Goal: Task Accomplishment & Management: Complete application form

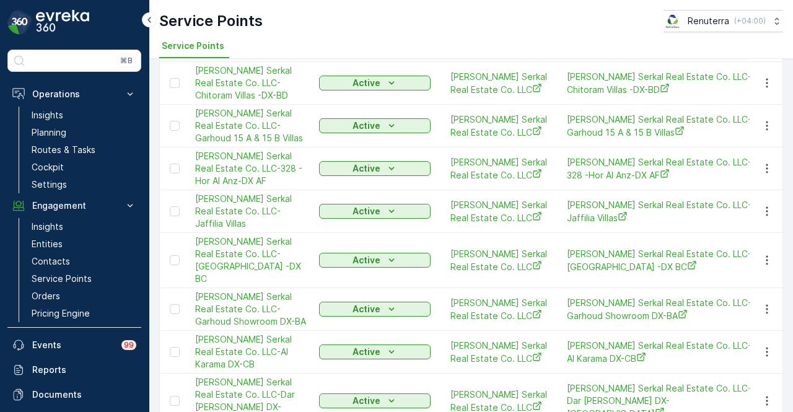
scroll to position [186, 0]
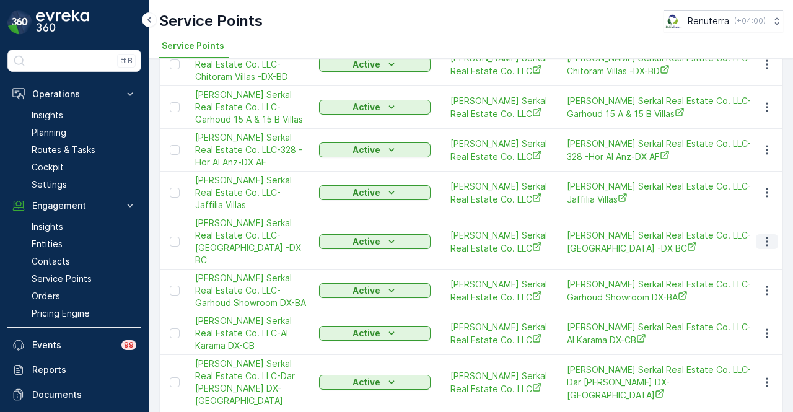
click at [766, 248] on icon "button" at bounding box center [767, 241] width 12 height 12
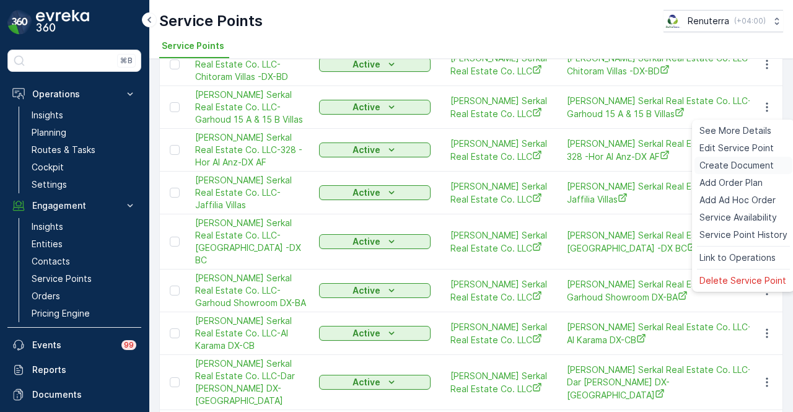
click at [765, 165] on span "Create Document" at bounding box center [737, 165] width 74 height 12
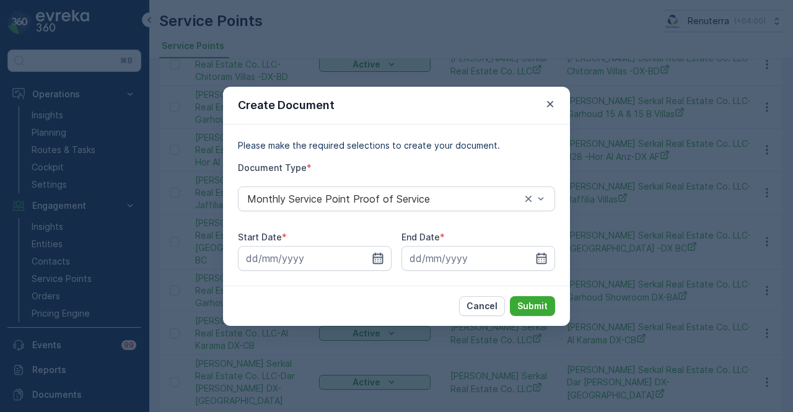
click at [374, 254] on icon "button" at bounding box center [378, 257] width 11 height 11
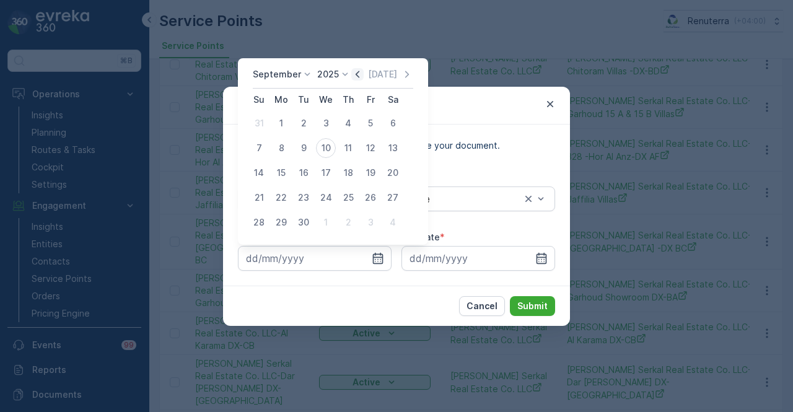
click at [359, 74] on icon "button" at bounding box center [357, 74] width 12 height 12
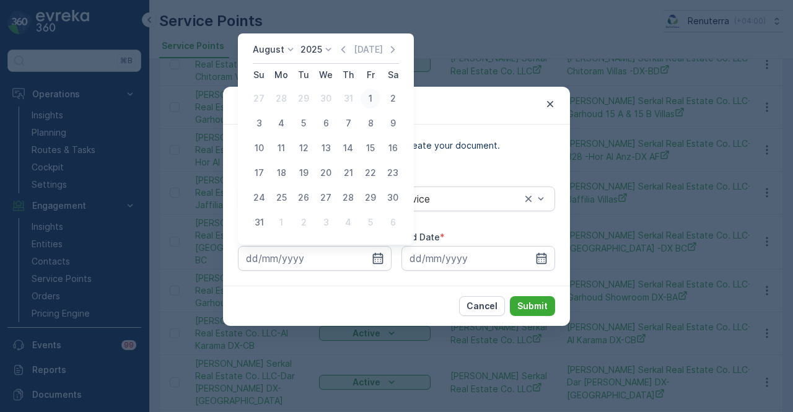
click at [363, 95] on div "1" at bounding box center [371, 99] width 20 height 20
type input "01.08.2025"
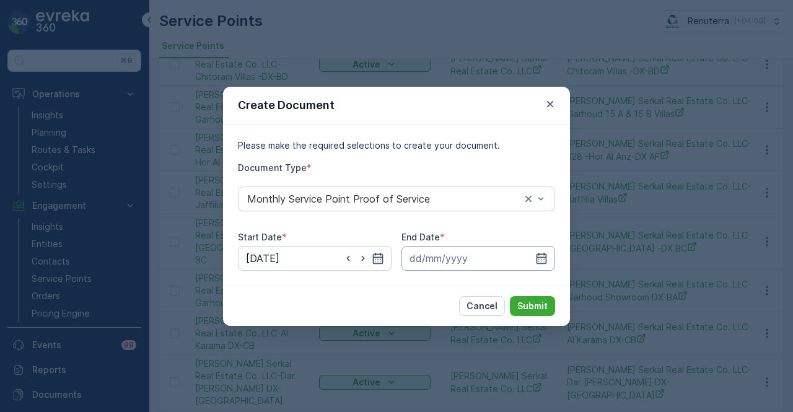
drag, startPoint x: 540, startPoint y: 254, endPoint x: 536, endPoint y: 247, distance: 7.8
click at [540, 253] on icon "button" at bounding box center [541, 258] width 12 height 12
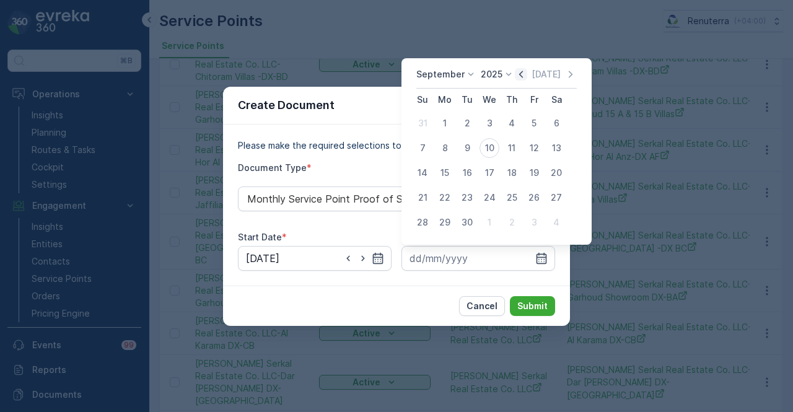
click at [518, 75] on icon "button" at bounding box center [521, 74] width 12 height 12
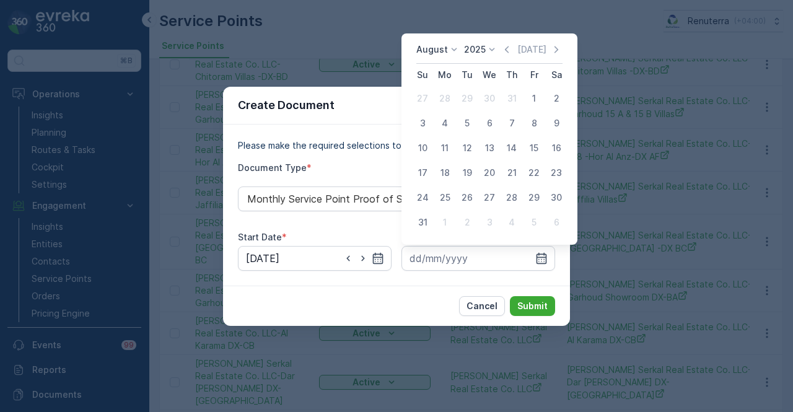
drag, startPoint x: 418, startPoint y: 220, endPoint x: 441, endPoint y: 244, distance: 33.7
click at [419, 221] on div "31" at bounding box center [423, 223] width 20 height 20
type input "31.08.2025"
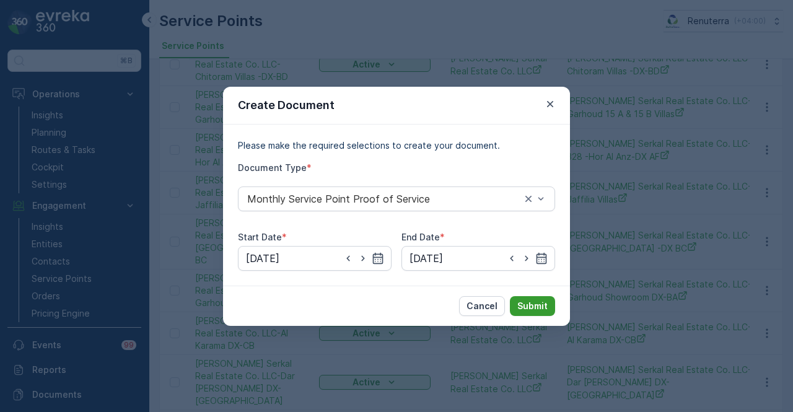
click at [544, 306] on p "Submit" at bounding box center [532, 306] width 30 height 12
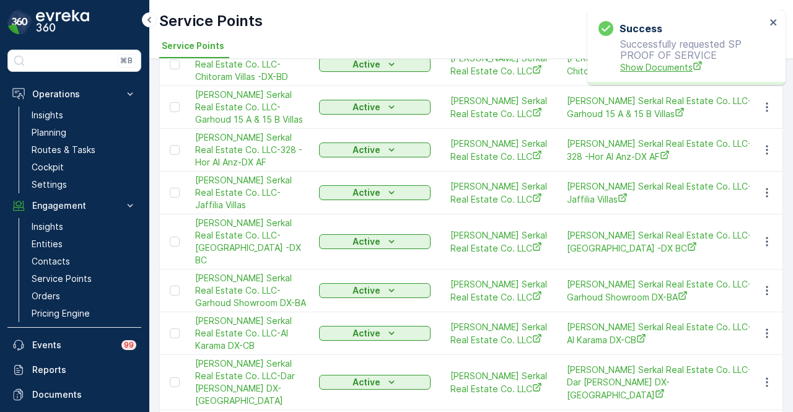
click at [637, 70] on span "Show Documents" at bounding box center [693, 67] width 146 height 13
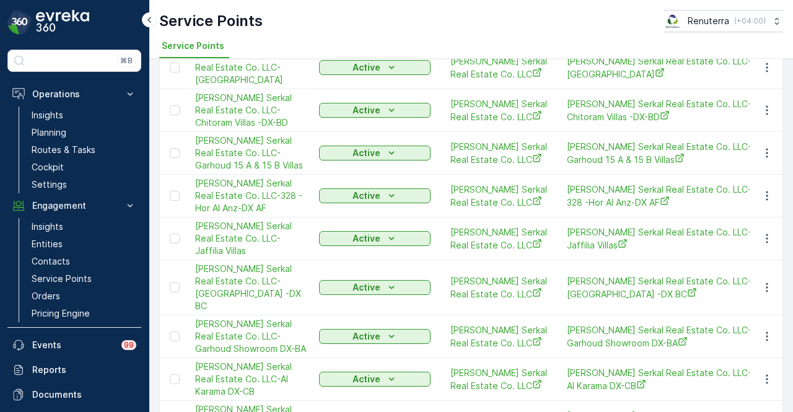
scroll to position [124, 0]
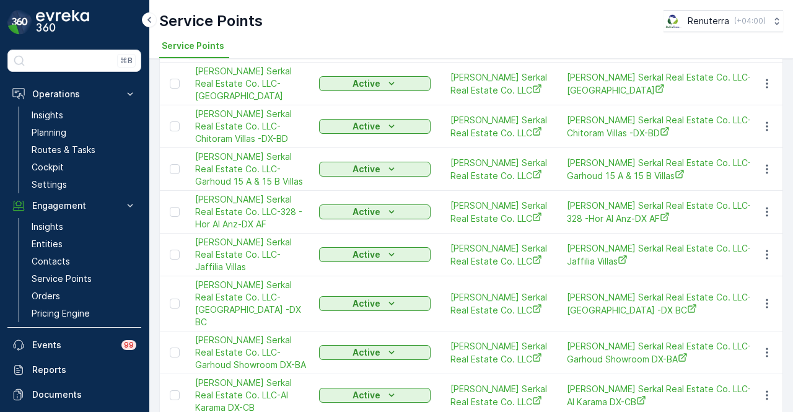
click at [776, 148] on td at bounding box center [766, 126] width 33 height 43
click at [761, 133] on icon "button" at bounding box center [767, 126] width 12 height 12
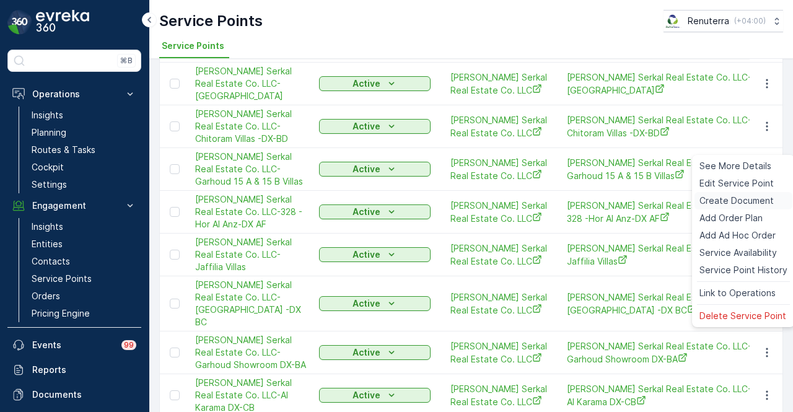
click at [745, 200] on span "Create Document" at bounding box center [737, 201] width 74 height 12
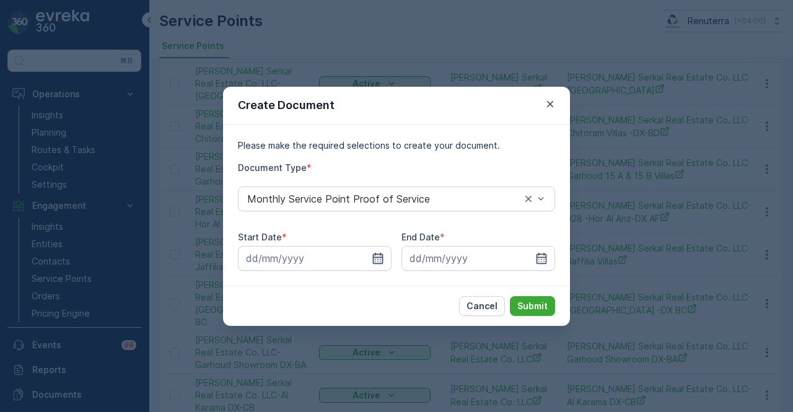
click at [382, 257] on icon "button" at bounding box center [378, 257] width 11 height 11
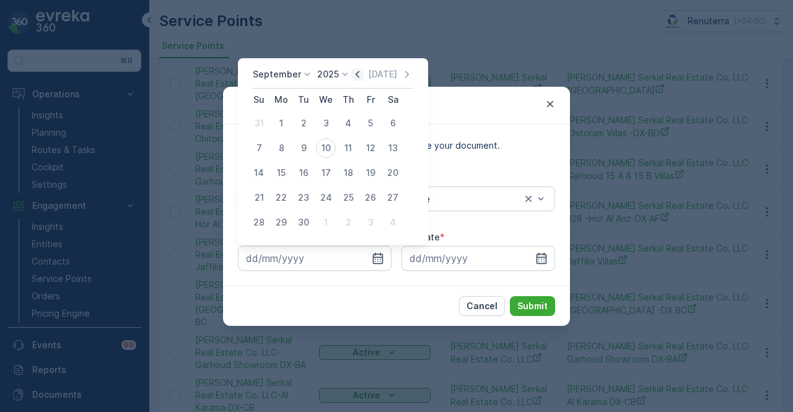
click at [357, 75] on icon "button" at bounding box center [357, 74] width 12 height 12
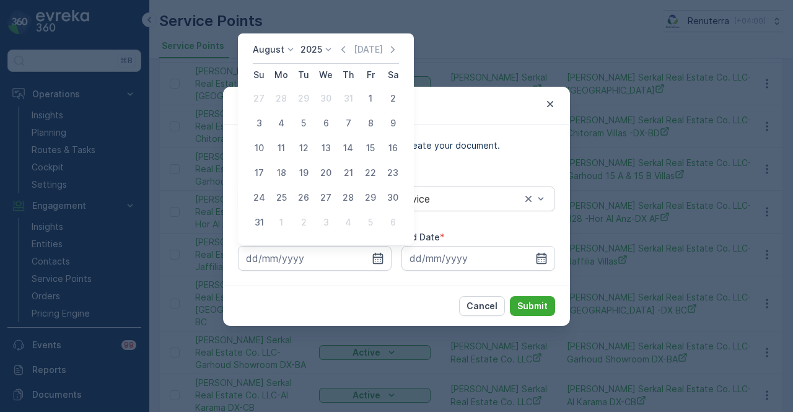
drag, startPoint x: 363, startPoint y: 100, endPoint x: 432, endPoint y: 157, distance: 88.9
click at [364, 102] on div "1" at bounding box center [371, 99] width 20 height 20
type input "01.08.2025"
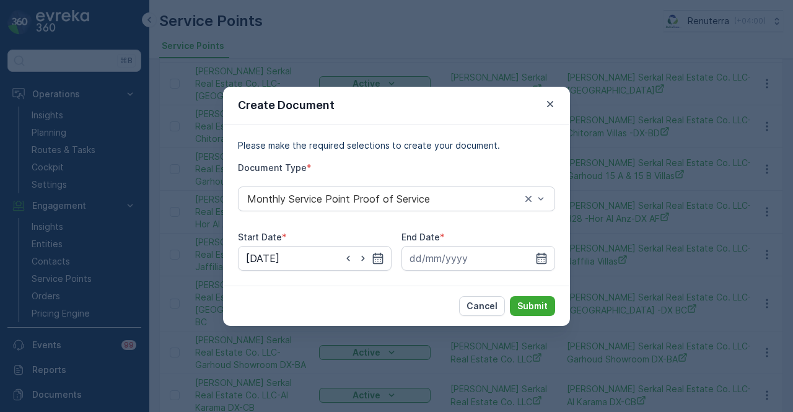
drag, startPoint x: 543, startPoint y: 257, endPoint x: 540, endPoint y: 145, distance: 111.6
click at [542, 250] on div at bounding box center [479, 258] width 154 height 25
click at [540, 257] on icon "button" at bounding box center [542, 257] width 11 height 11
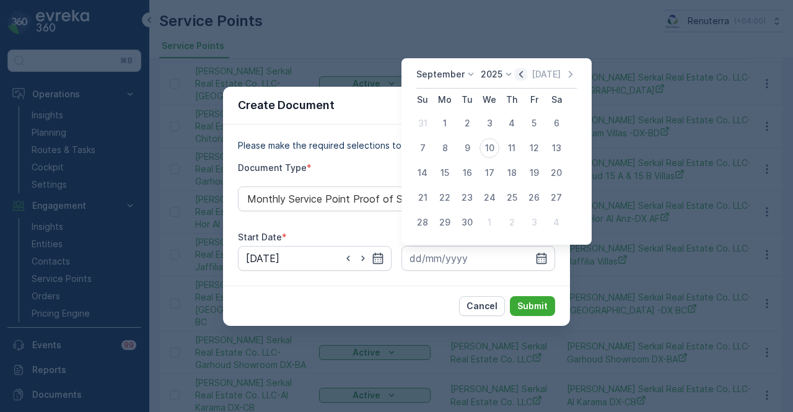
click at [520, 71] on icon "button" at bounding box center [521, 74] width 4 height 7
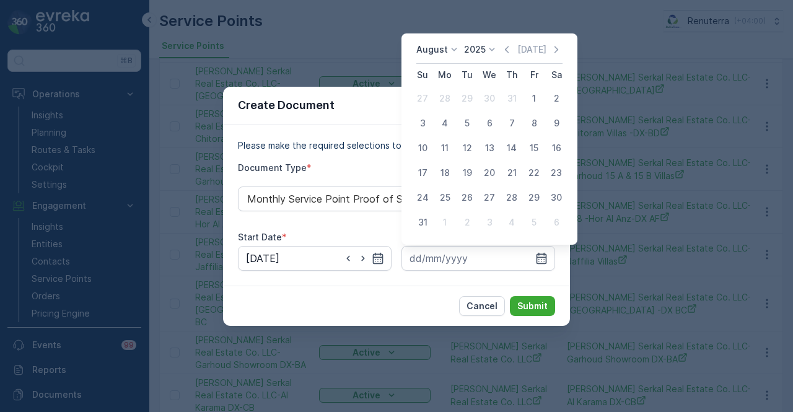
drag, startPoint x: 431, startPoint y: 222, endPoint x: 501, endPoint y: 282, distance: 92.3
click at [431, 223] on div "31" at bounding box center [423, 223] width 20 height 20
type input "31.08.2025"
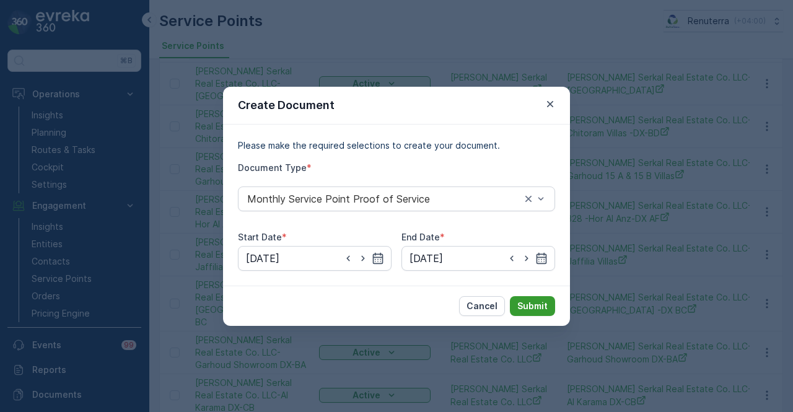
click at [524, 307] on p "Submit" at bounding box center [532, 306] width 30 height 12
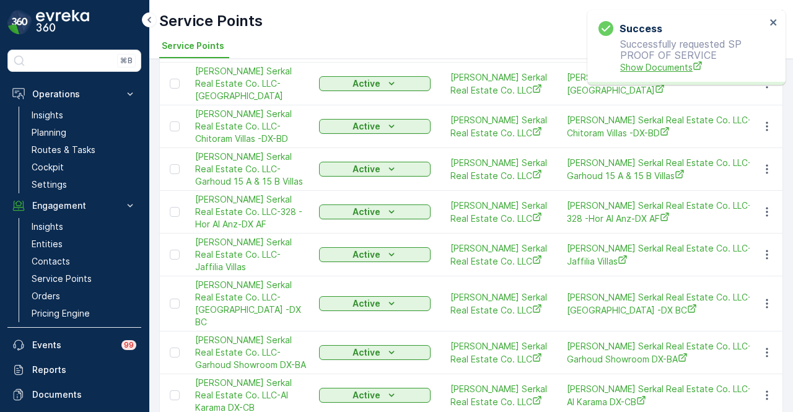
click at [644, 63] on span "Show Documents" at bounding box center [693, 67] width 146 height 13
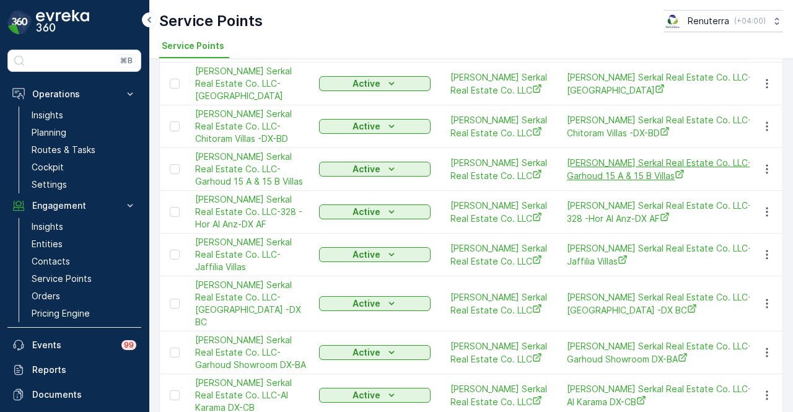
scroll to position [62, 0]
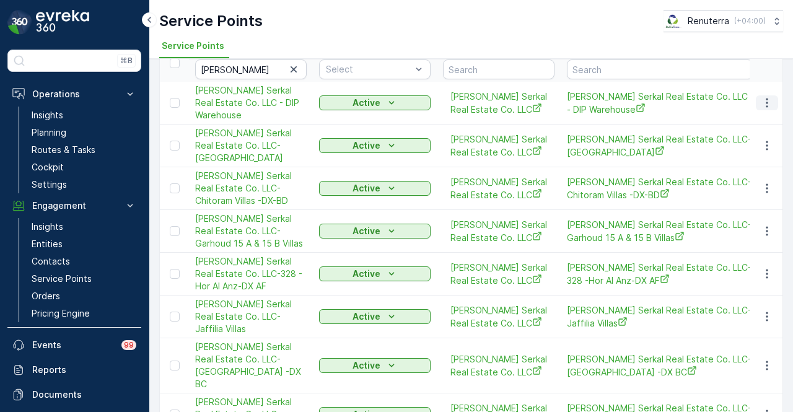
click at [757, 105] on button "button" at bounding box center [767, 102] width 22 height 15
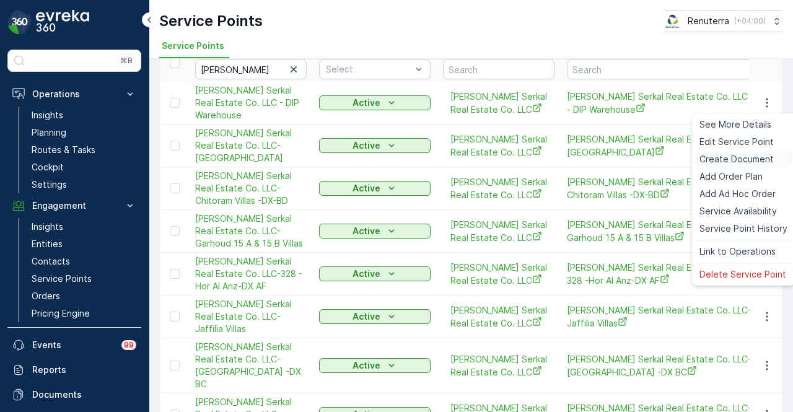
click at [739, 162] on span "Create Document" at bounding box center [737, 159] width 74 height 12
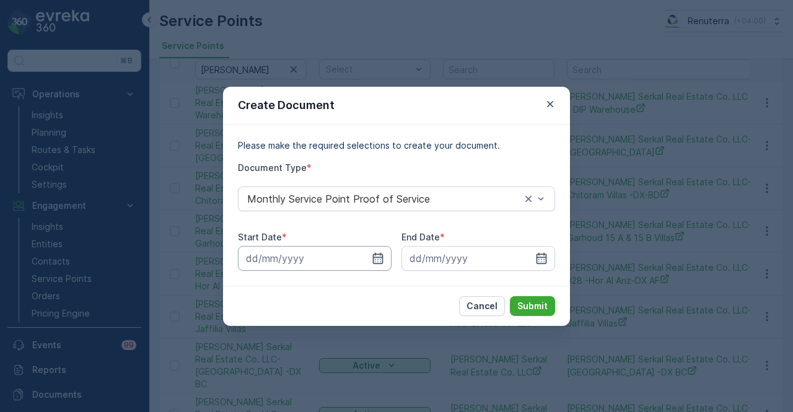
click at [366, 262] on input at bounding box center [315, 258] width 154 height 25
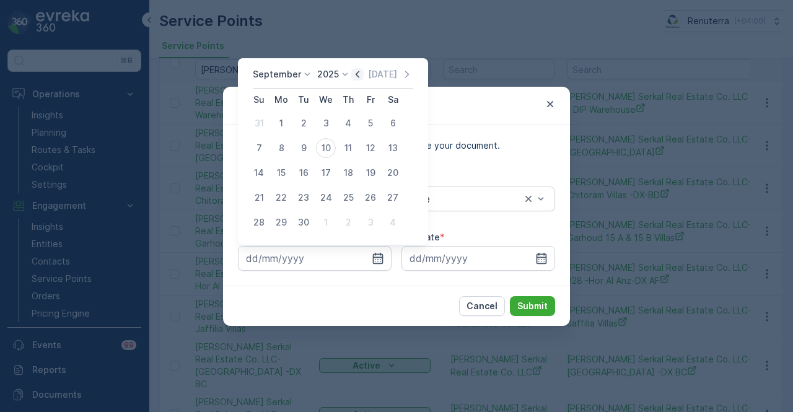
click at [356, 74] on icon "button" at bounding box center [357, 74] width 12 height 12
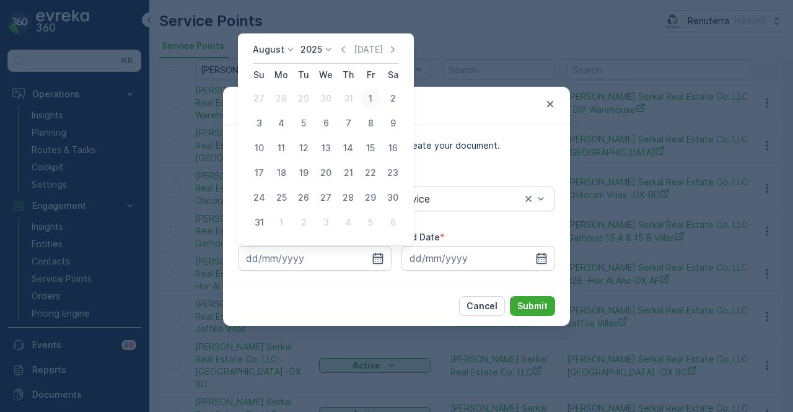
click at [374, 105] on div "1" at bounding box center [371, 99] width 20 height 20
type input "01.08.2025"
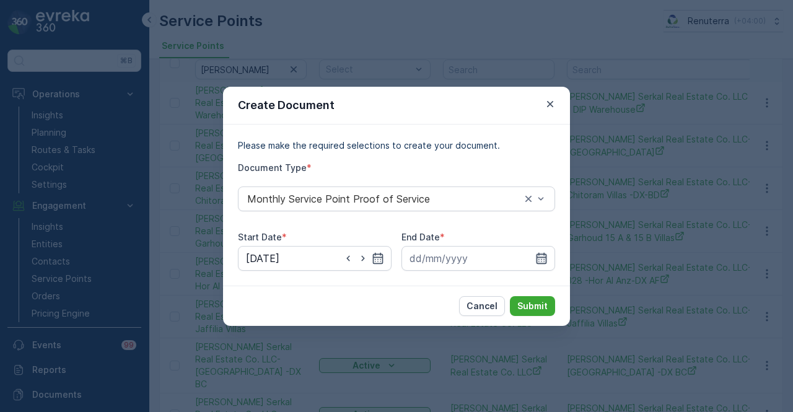
click at [545, 253] on icon "button" at bounding box center [542, 257] width 11 height 11
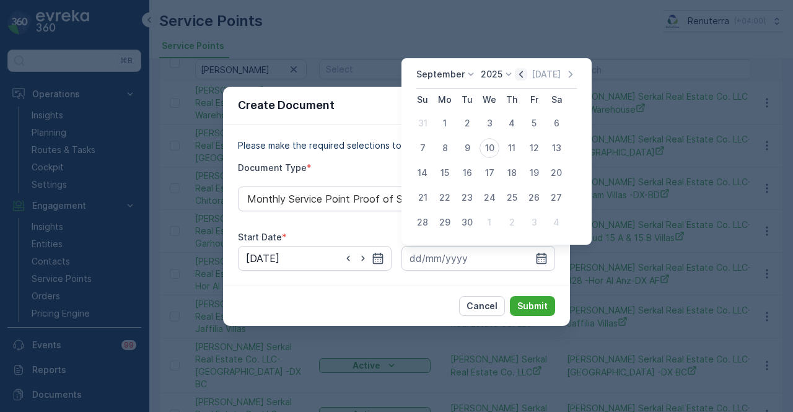
click at [519, 74] on icon "button" at bounding box center [521, 74] width 12 height 12
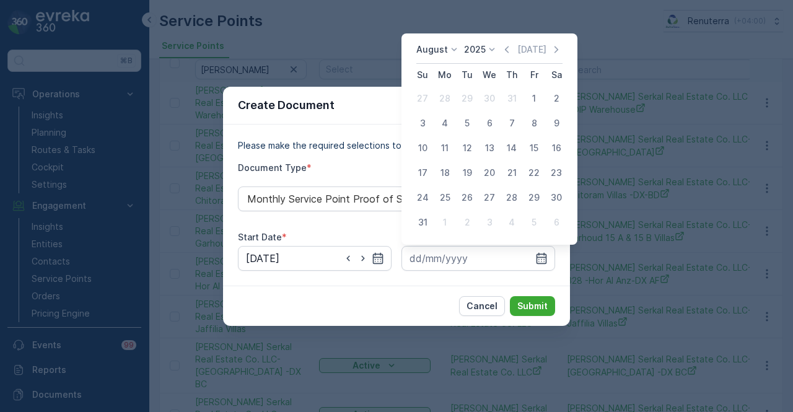
drag, startPoint x: 422, startPoint y: 227, endPoint x: 564, endPoint y: 306, distance: 162.3
click at [423, 228] on div "31" at bounding box center [423, 223] width 20 height 20
type input "31.08.2025"
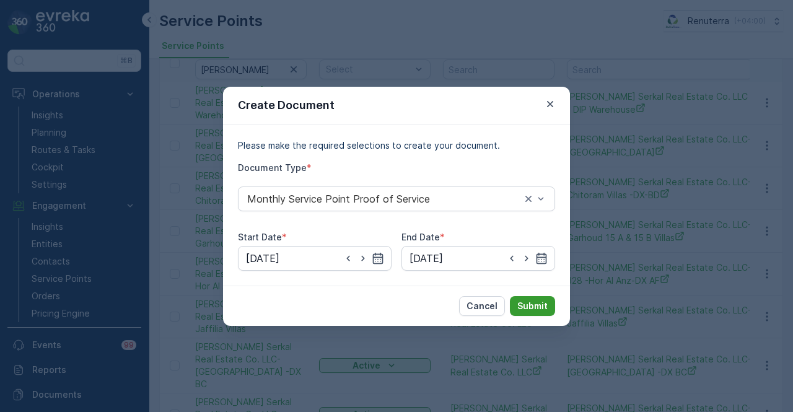
click at [538, 310] on p "Submit" at bounding box center [532, 306] width 30 height 12
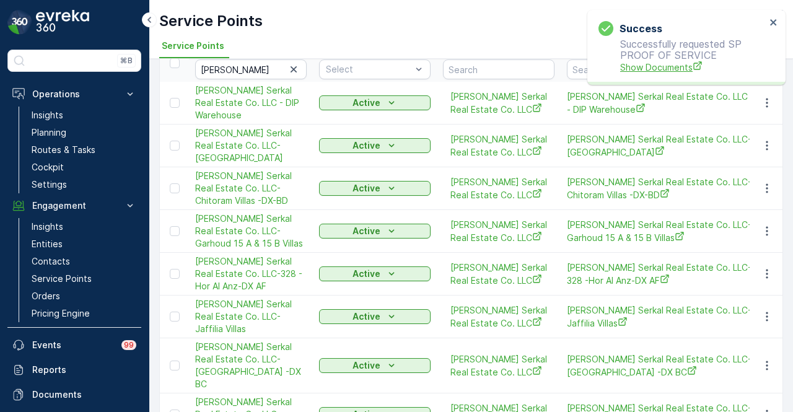
click at [670, 71] on span "Show Documents" at bounding box center [693, 67] width 146 height 13
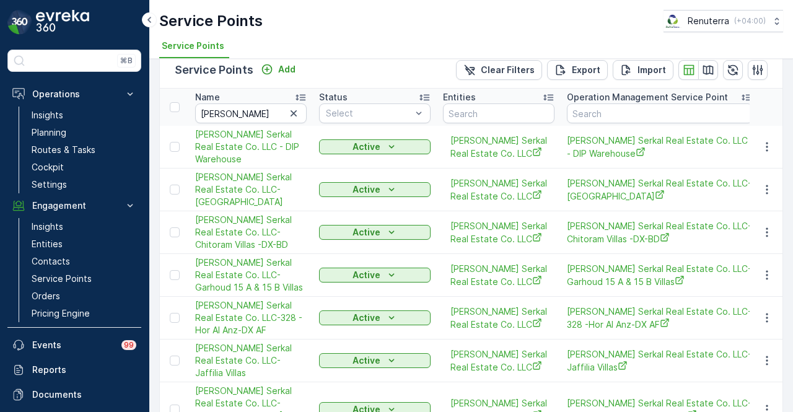
scroll to position [0, 0]
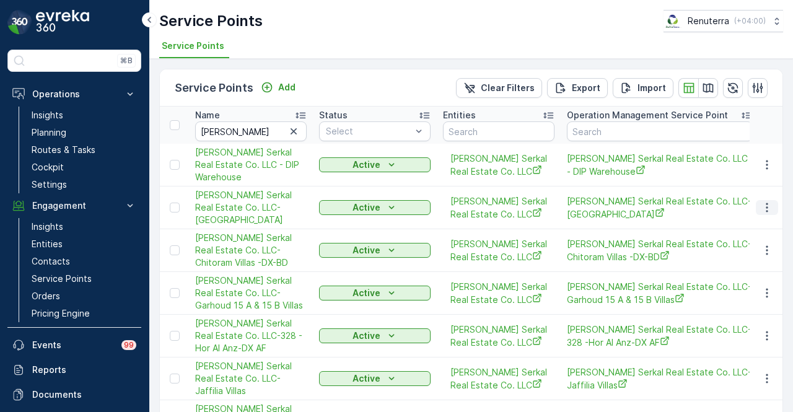
click at [756, 215] on button "button" at bounding box center [767, 207] width 22 height 15
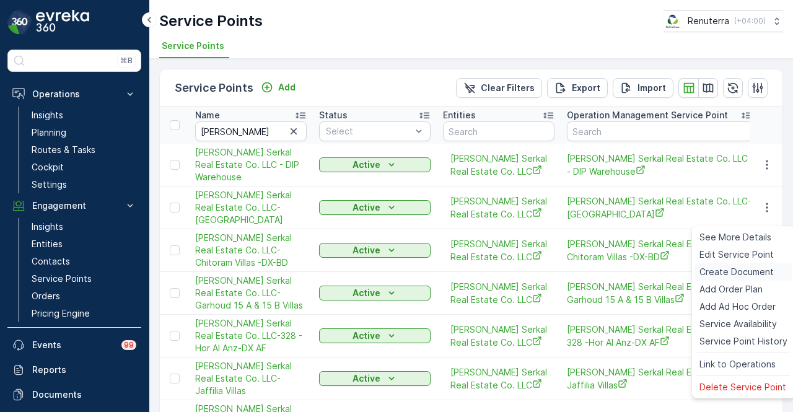
click at [745, 268] on span "Create Document" at bounding box center [737, 272] width 74 height 12
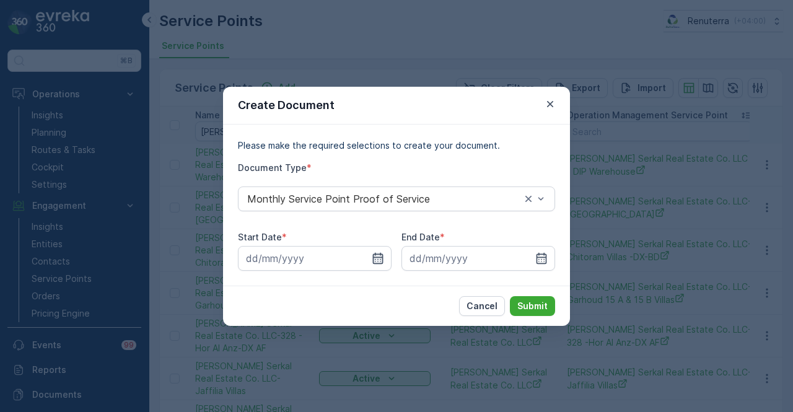
click at [382, 260] on icon "button" at bounding box center [378, 258] width 12 height 12
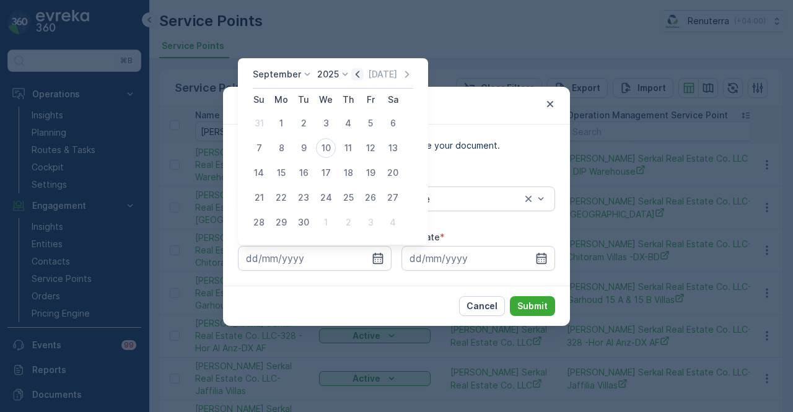
click at [357, 74] on icon "button" at bounding box center [357, 74] width 12 height 12
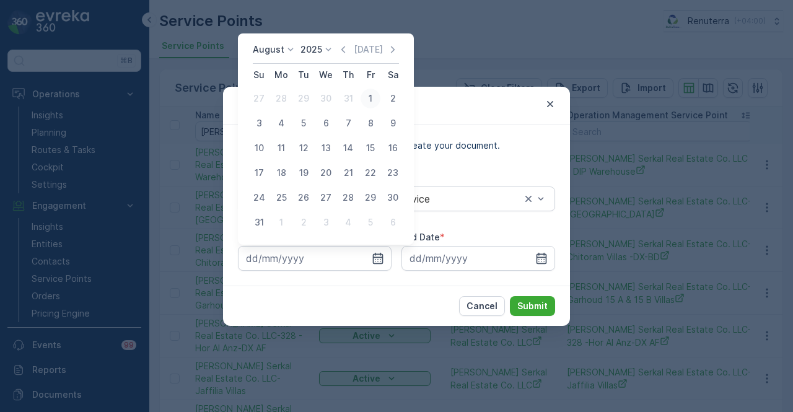
click at [366, 92] on div "1" at bounding box center [371, 99] width 20 height 20
type input "01.08.2025"
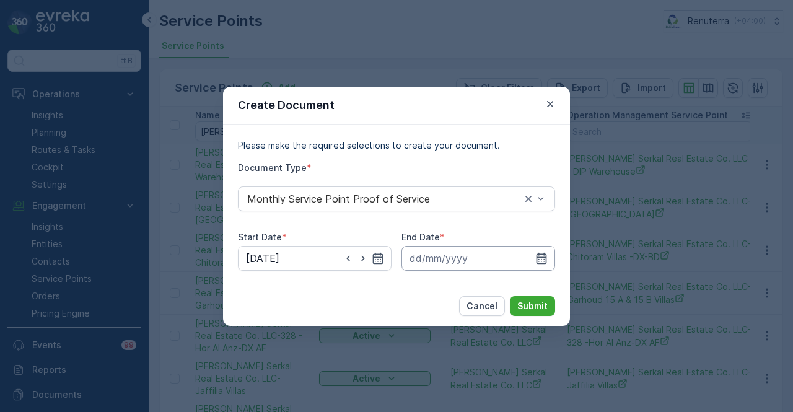
click at [550, 265] on input at bounding box center [479, 258] width 154 height 25
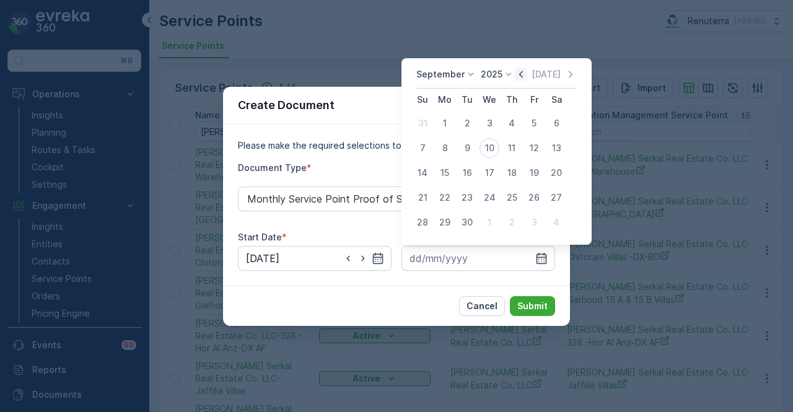
click at [520, 79] on icon "button" at bounding box center [521, 74] width 12 height 12
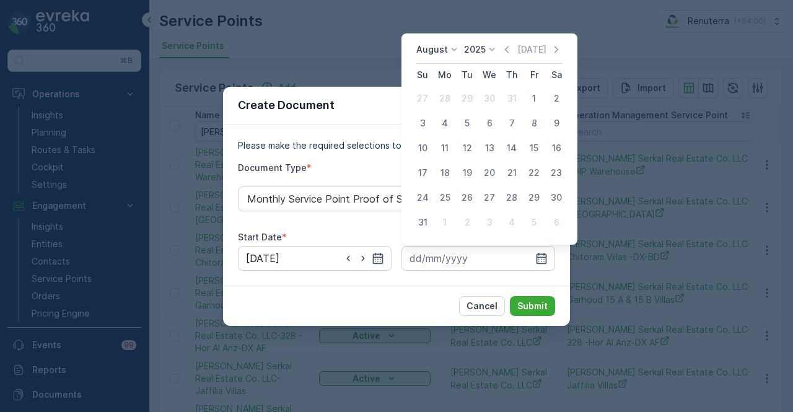
drag, startPoint x: 428, startPoint y: 221, endPoint x: 468, endPoint y: 276, distance: 68.7
click at [428, 224] on div "31" at bounding box center [423, 223] width 20 height 20
type input "31.08.2025"
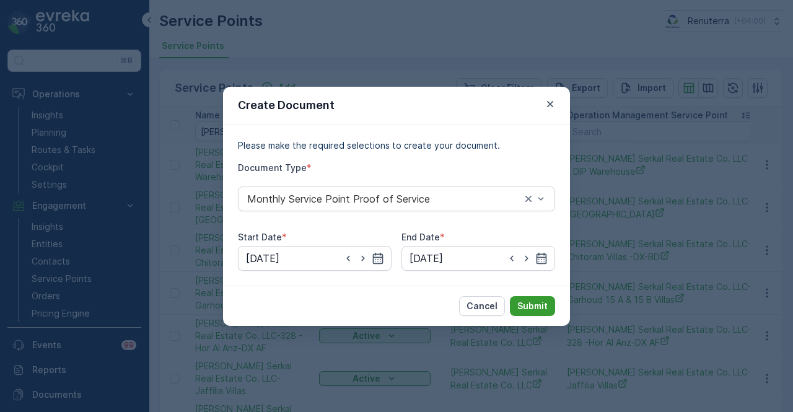
click at [541, 302] on p "Submit" at bounding box center [532, 306] width 30 height 12
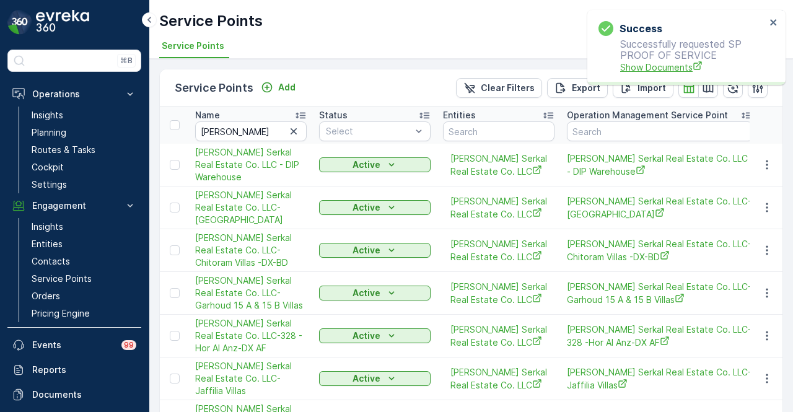
click at [645, 67] on span "Show Documents" at bounding box center [693, 67] width 146 height 13
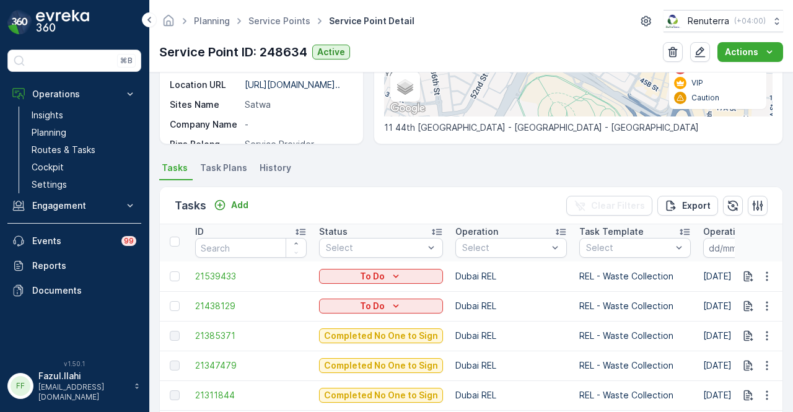
scroll to position [3, 0]
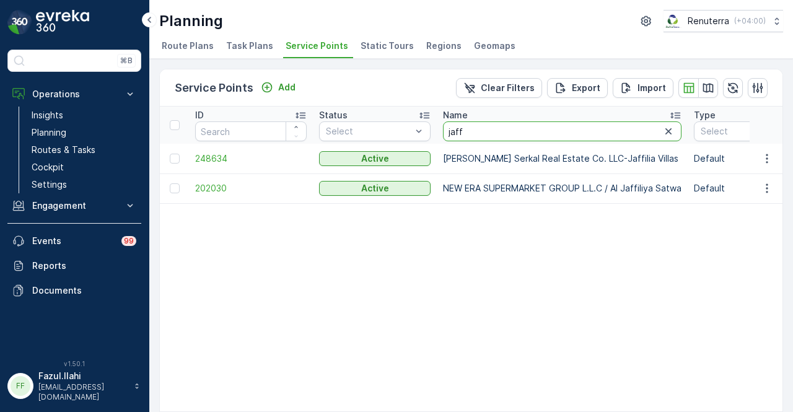
click at [517, 127] on input "jaff" at bounding box center [562, 131] width 239 height 20
type input "j"
type input "new gar"
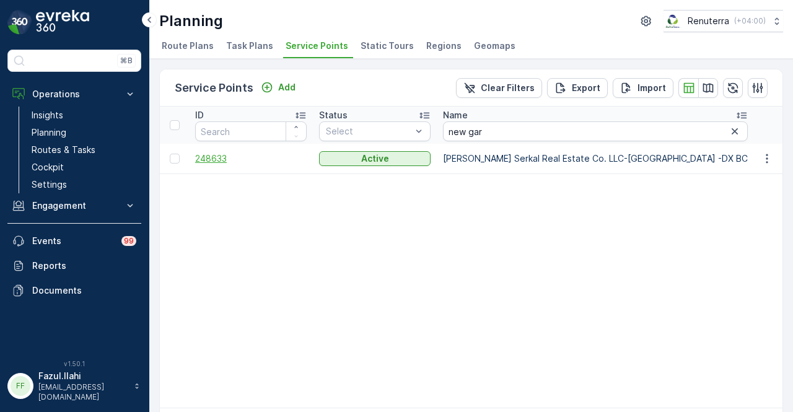
click at [200, 163] on span "248633" at bounding box center [251, 158] width 112 height 12
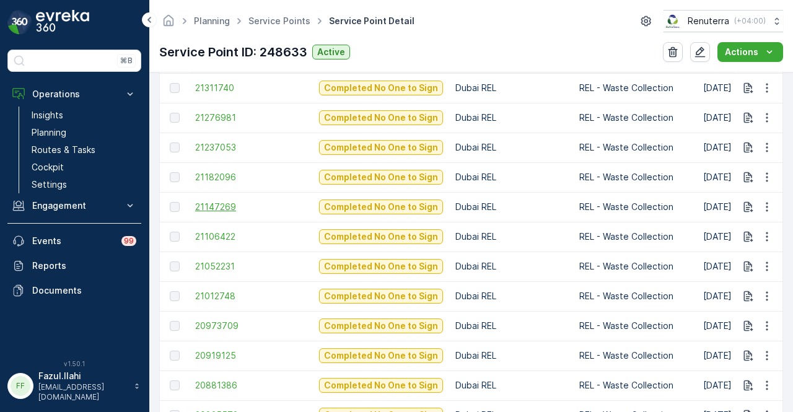
scroll to position [620, 0]
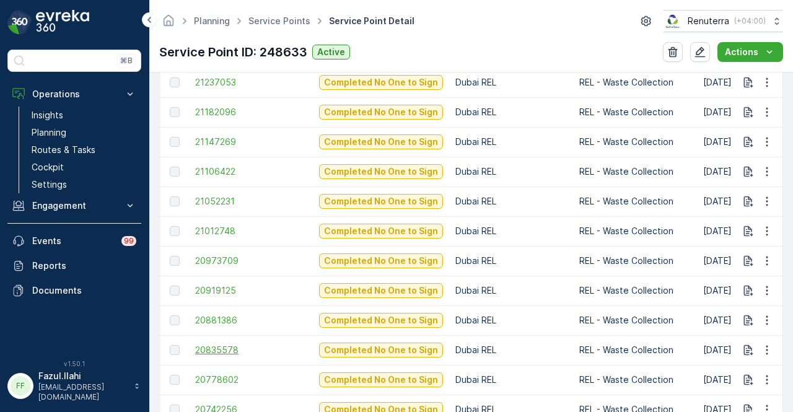
click at [216, 353] on span "20835578" at bounding box center [251, 350] width 112 height 12
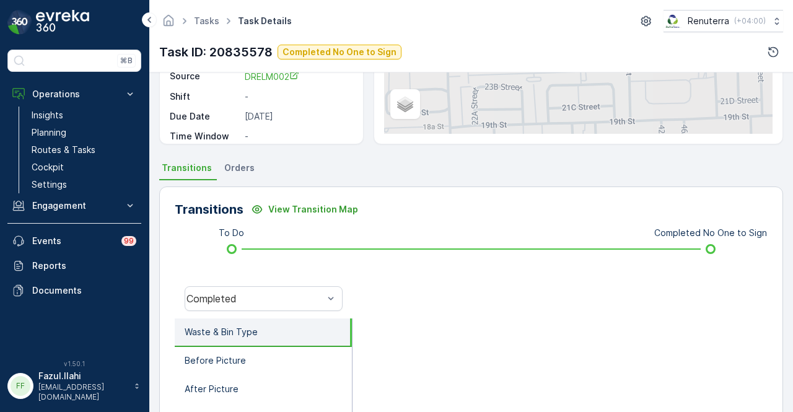
scroll to position [310, 0]
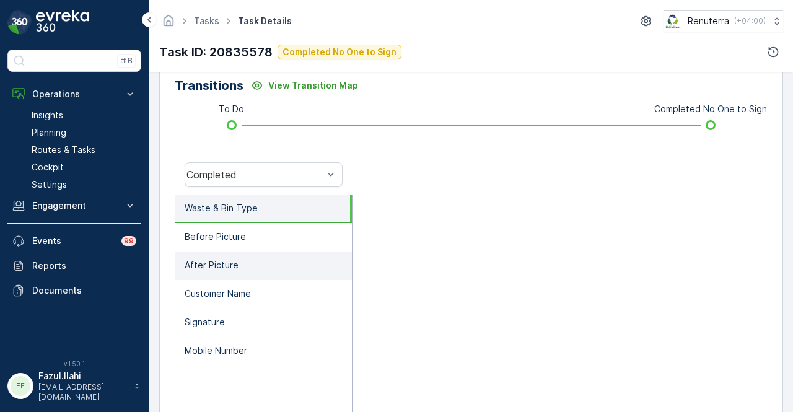
click at [296, 266] on li "After Picture" at bounding box center [263, 266] width 177 height 29
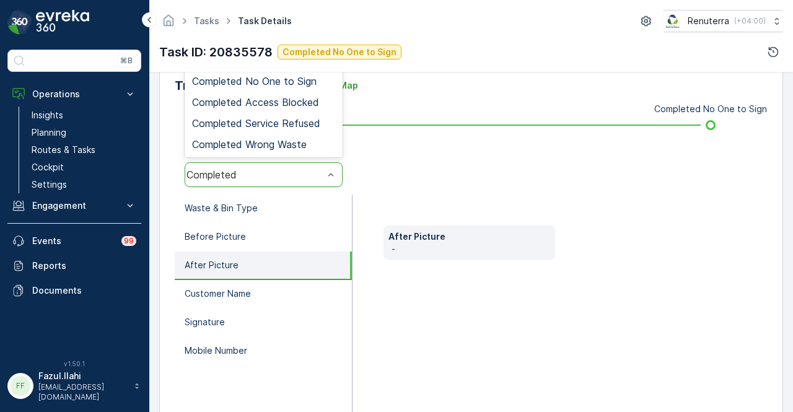
scroll to position [248, 0]
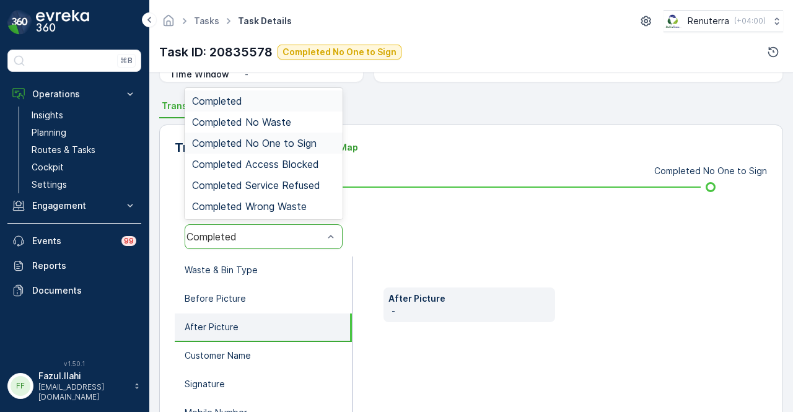
click at [312, 141] on span "Completed No One to Sign" at bounding box center [254, 143] width 125 height 11
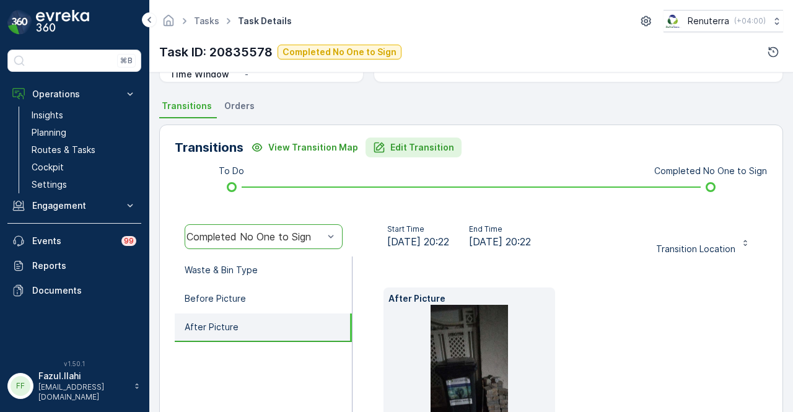
click at [404, 143] on p "Edit Transition" at bounding box center [422, 147] width 64 height 12
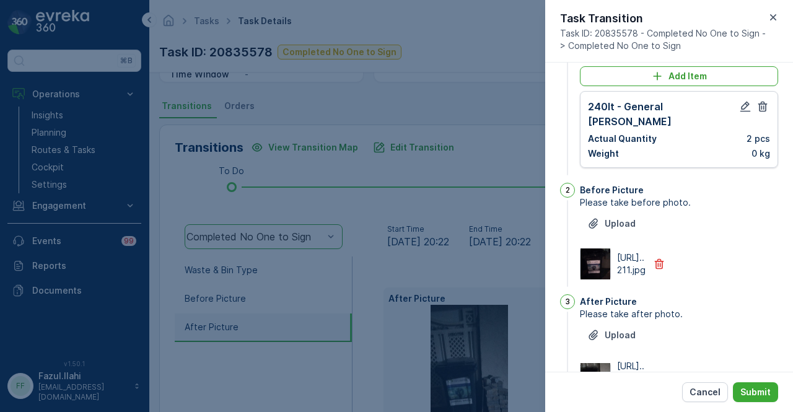
scroll to position [0, 0]
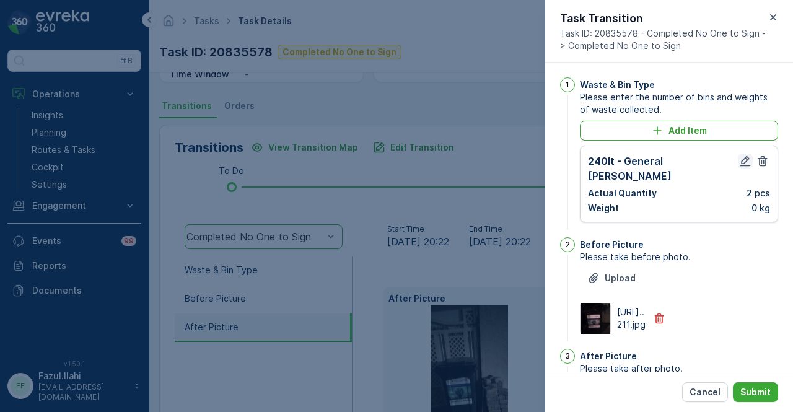
click at [740, 162] on icon "button" at bounding box center [745, 161] width 11 height 11
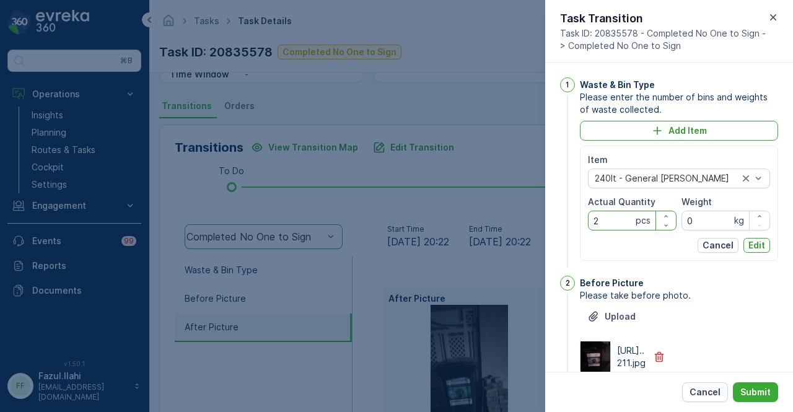
click at [614, 221] on Quantity "2" at bounding box center [632, 221] width 89 height 20
type Quantity "8"
click at [756, 250] on p "Edit" at bounding box center [757, 245] width 17 height 12
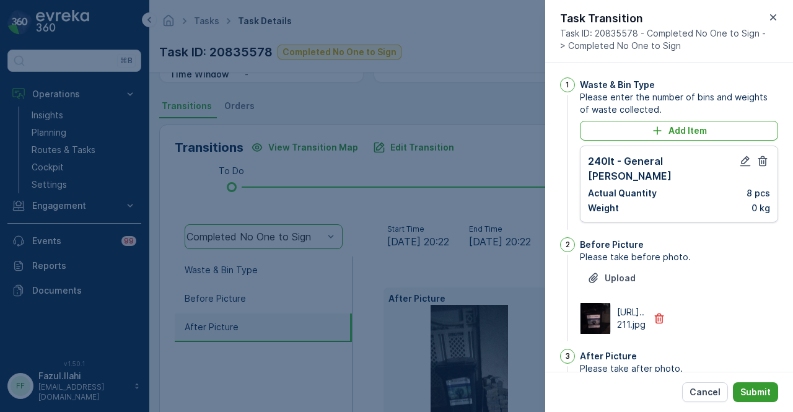
click at [767, 397] on p "Submit" at bounding box center [755, 392] width 30 height 12
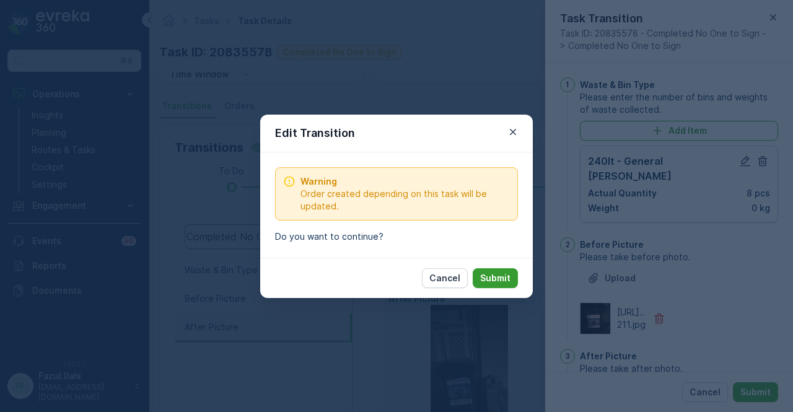
click at [490, 274] on p "Submit" at bounding box center [495, 278] width 30 height 12
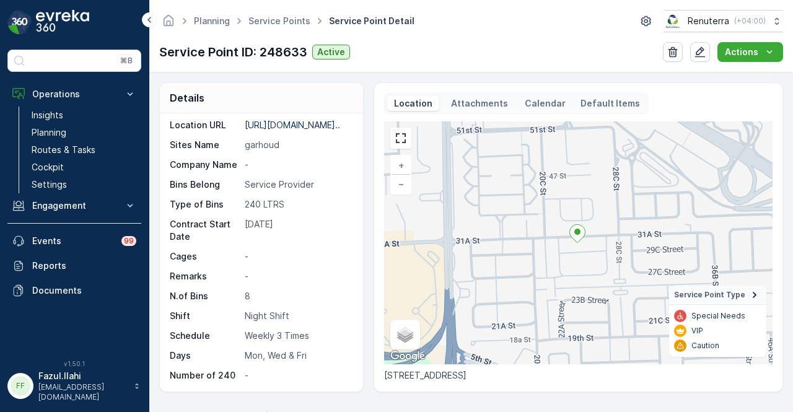
scroll to position [496, 0]
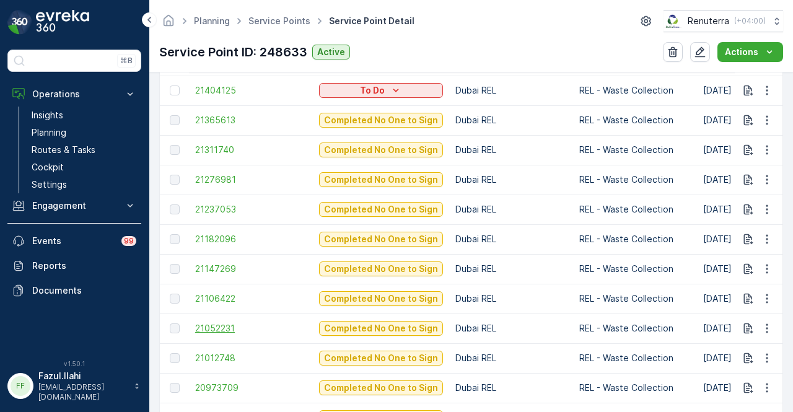
click at [213, 323] on span "21052231" at bounding box center [251, 328] width 112 height 12
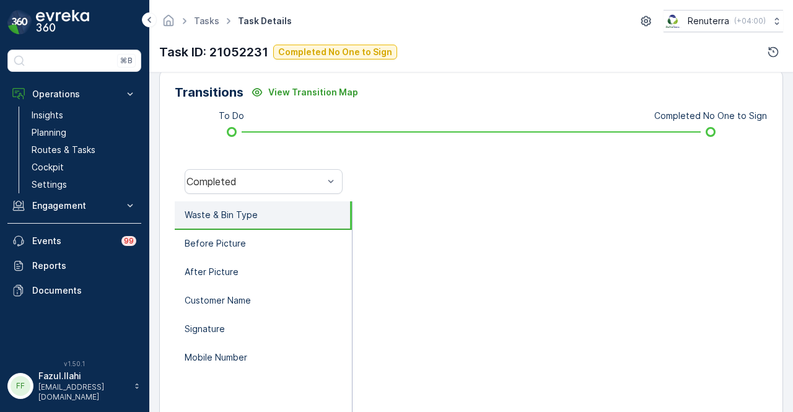
scroll to position [310, 0]
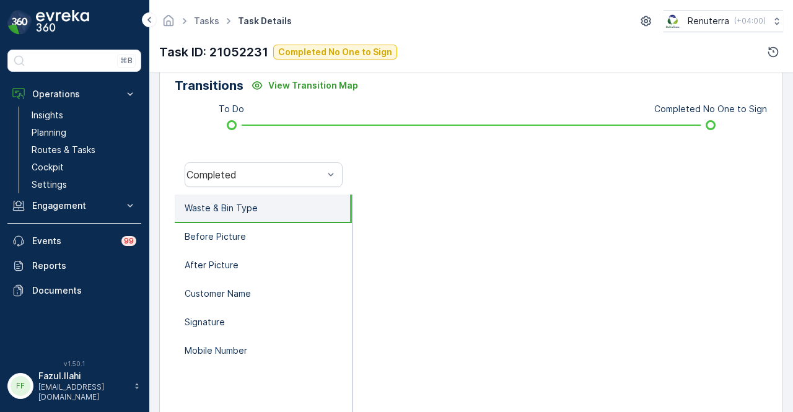
click at [291, 160] on div "Completed" at bounding box center [264, 175] width 178 height 40
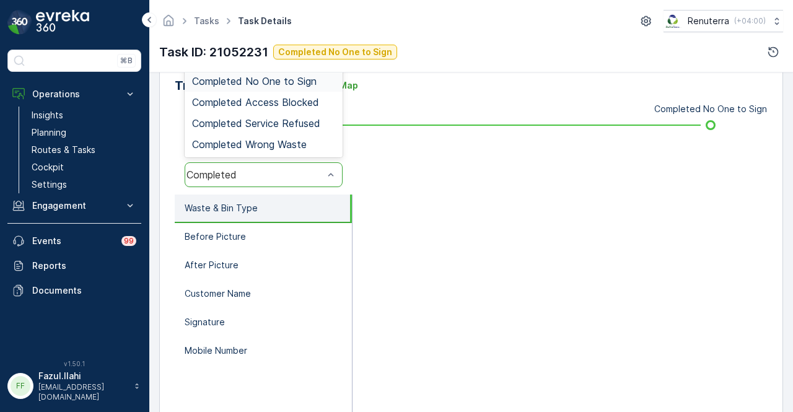
click at [301, 87] on div "Completed No One to Sign" at bounding box center [264, 81] width 158 height 21
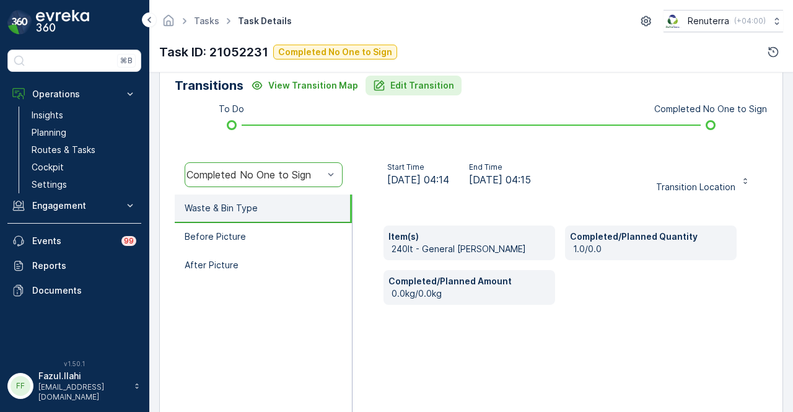
click at [405, 84] on p "Edit Transition" at bounding box center [422, 85] width 64 height 12
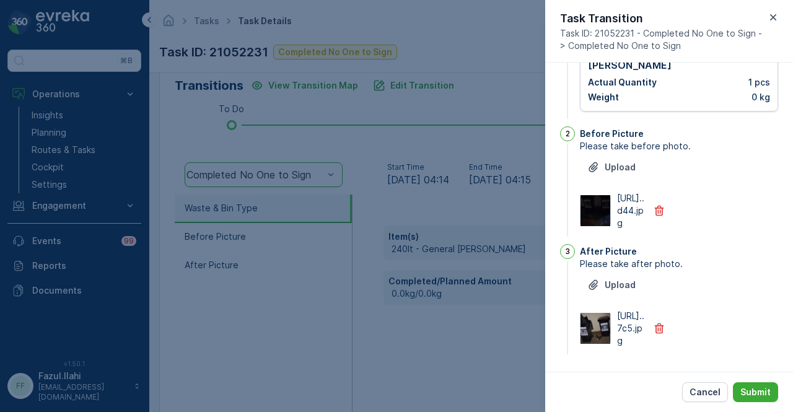
scroll to position [0, 0]
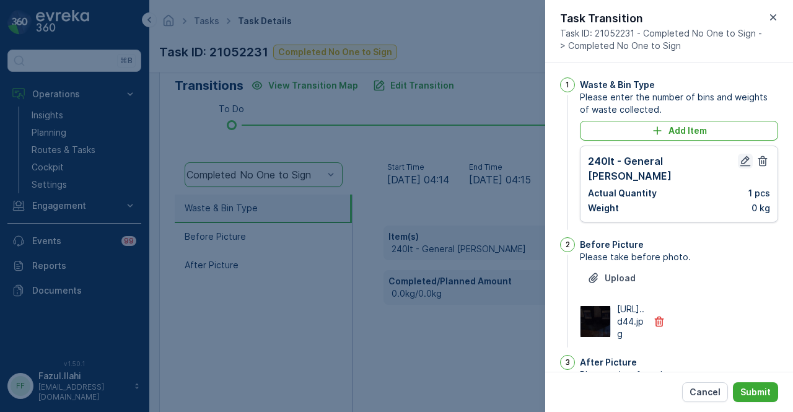
click at [746, 159] on icon "button" at bounding box center [745, 161] width 12 height 12
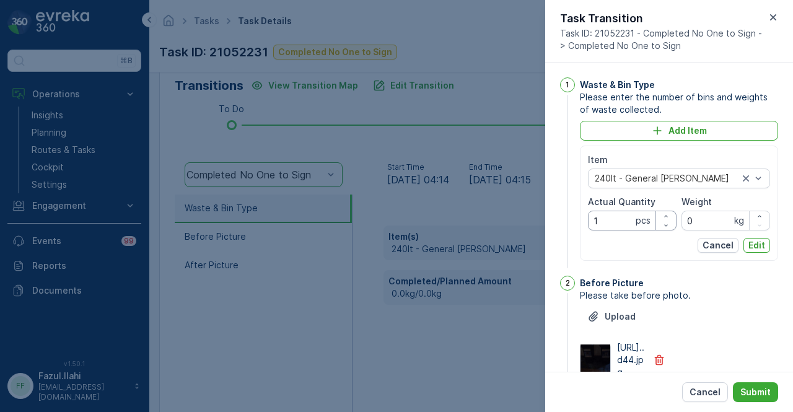
click at [610, 223] on Quantity "1" at bounding box center [632, 221] width 89 height 20
type Quantity "8"
click at [760, 244] on p "Edit" at bounding box center [757, 245] width 17 height 12
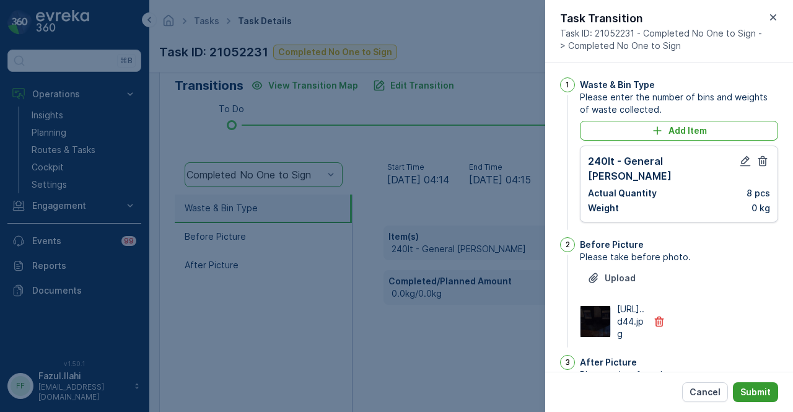
click at [756, 389] on p "Submit" at bounding box center [755, 392] width 30 height 12
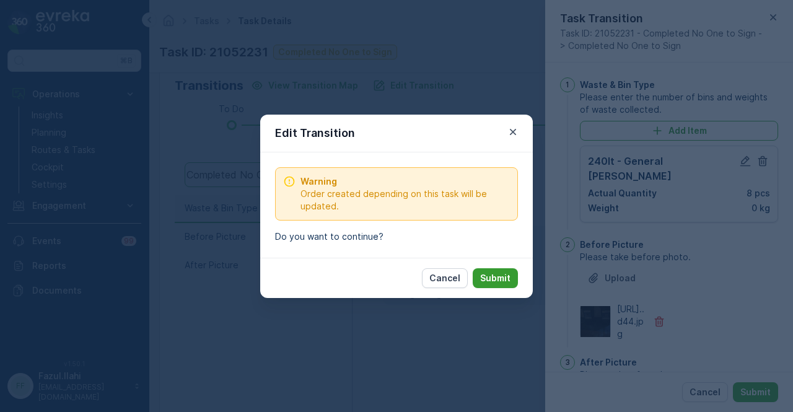
click at [514, 282] on button "Submit" at bounding box center [495, 278] width 45 height 20
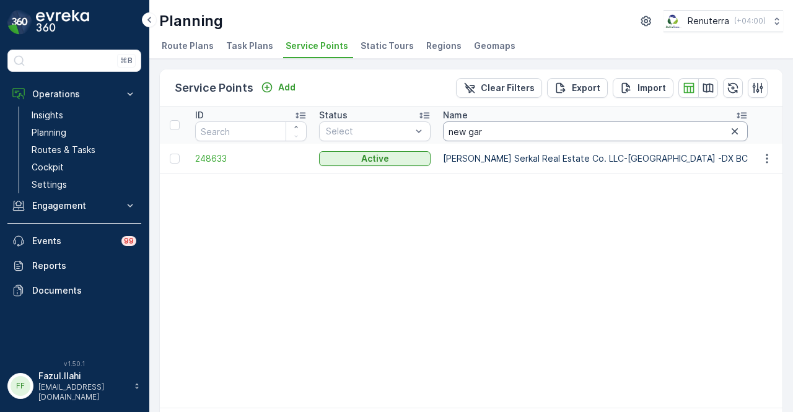
click at [519, 131] on input "new gar" at bounding box center [595, 131] width 305 height 20
type input "n"
type input "chi"
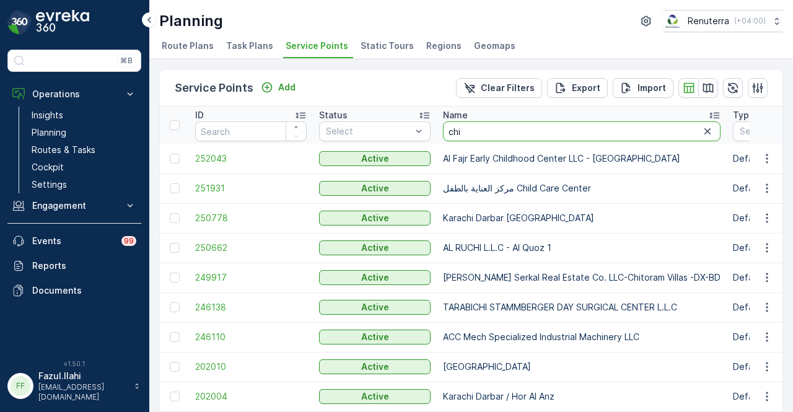
click at [519, 131] on input "chi" at bounding box center [582, 131] width 278 height 20
type input "choth"
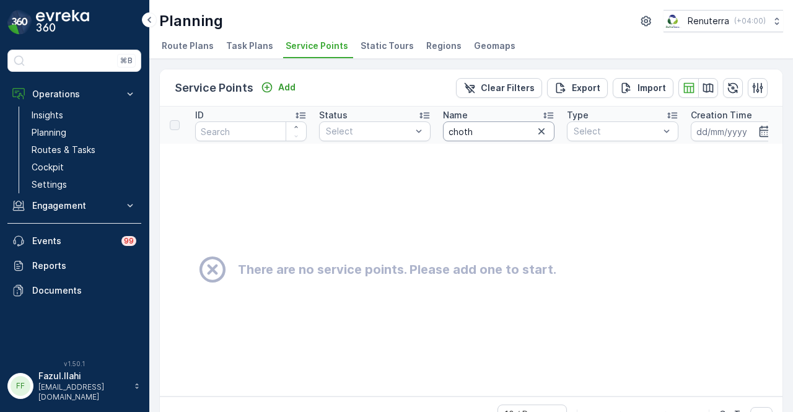
click at [519, 131] on input "choth" at bounding box center [499, 131] width 112 height 20
type input "cho"
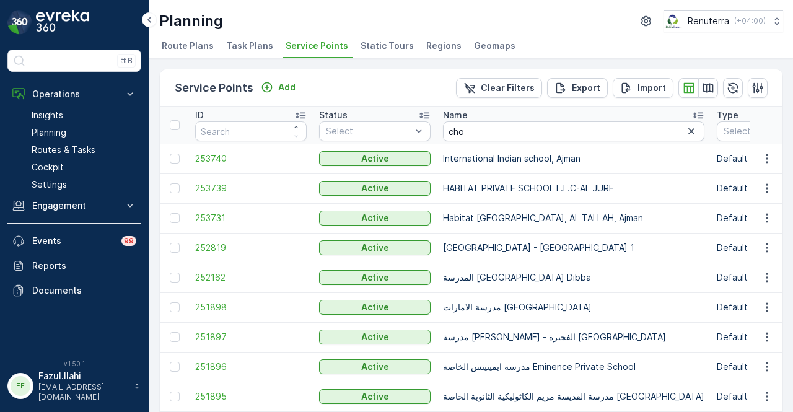
click at [519, 131] on input "cho" at bounding box center [573, 131] width 261 height 20
type input "chito"
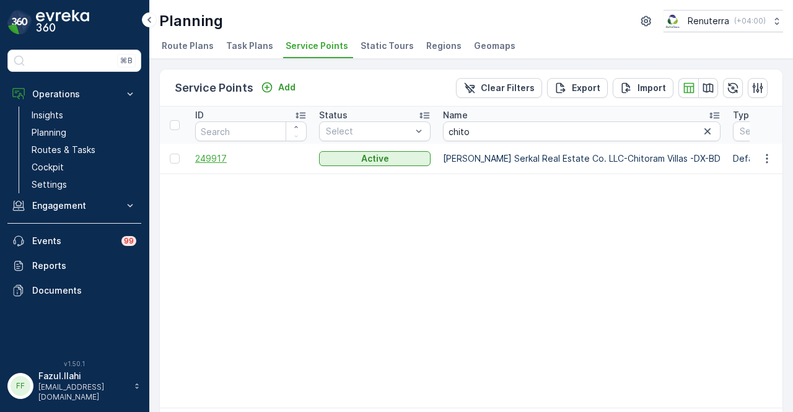
click at [210, 160] on span "249917" at bounding box center [251, 158] width 112 height 12
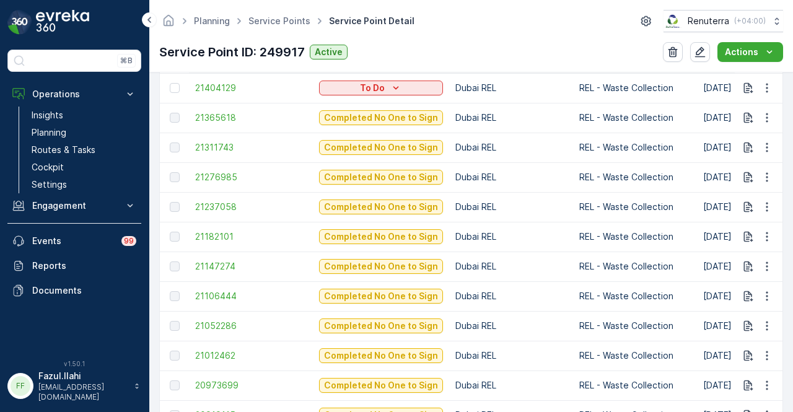
scroll to position [535, 0]
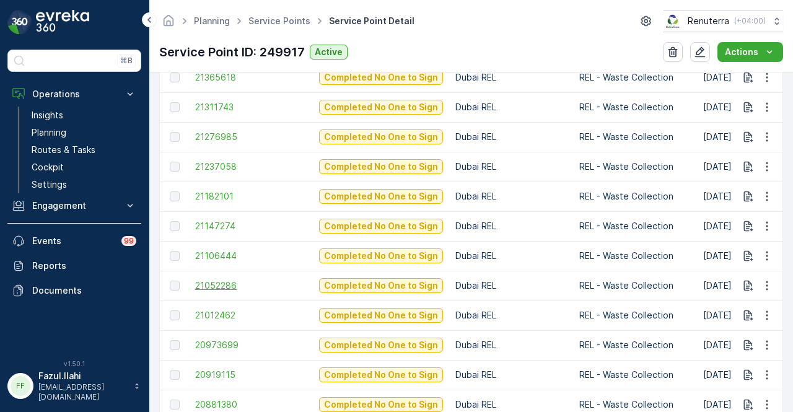
click at [232, 283] on span "21052286" at bounding box center [251, 285] width 112 height 12
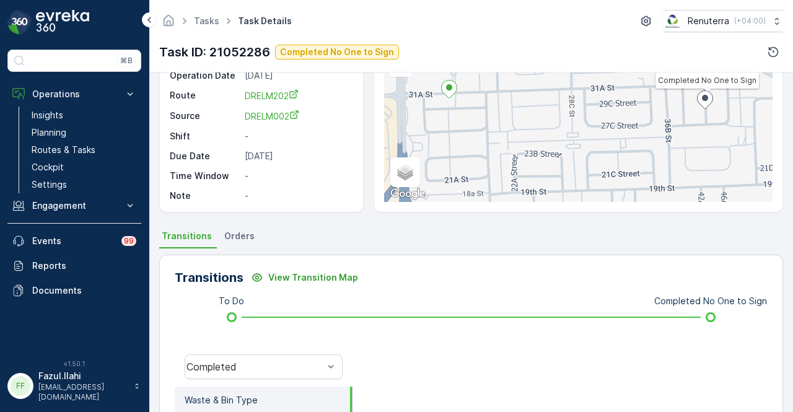
scroll to position [248, 0]
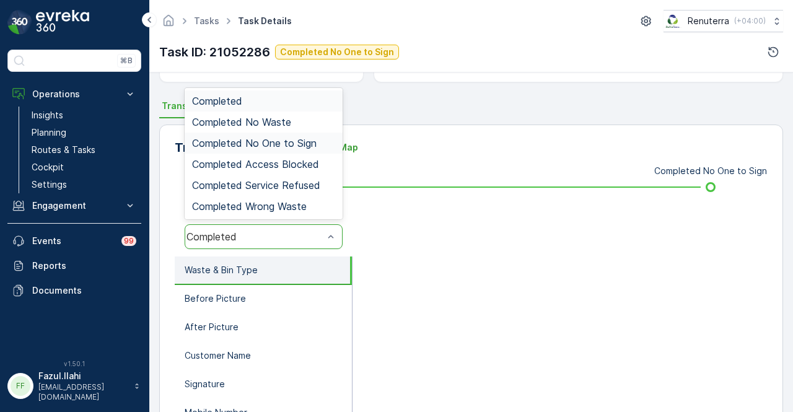
click at [300, 139] on span "Completed No One to Sign" at bounding box center [254, 143] width 125 height 11
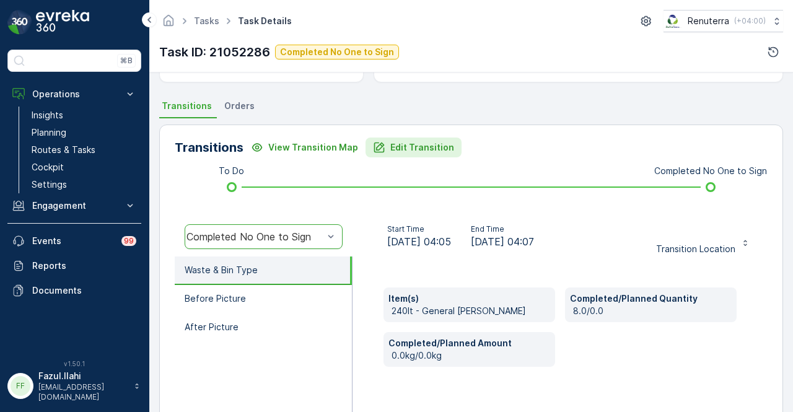
click at [421, 149] on p "Edit Transition" at bounding box center [422, 147] width 64 height 12
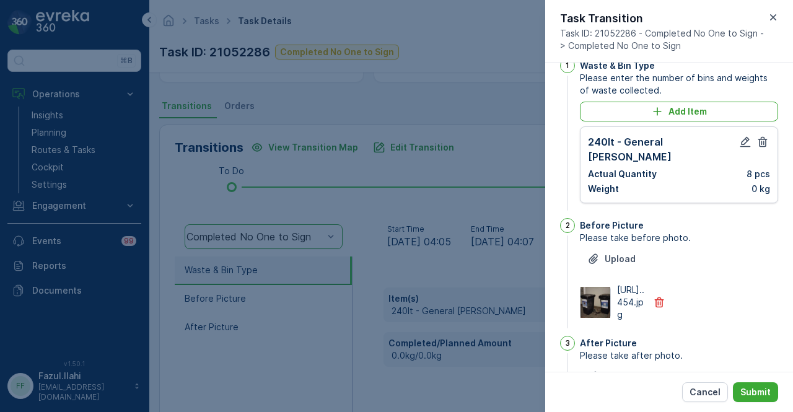
scroll to position [0, 0]
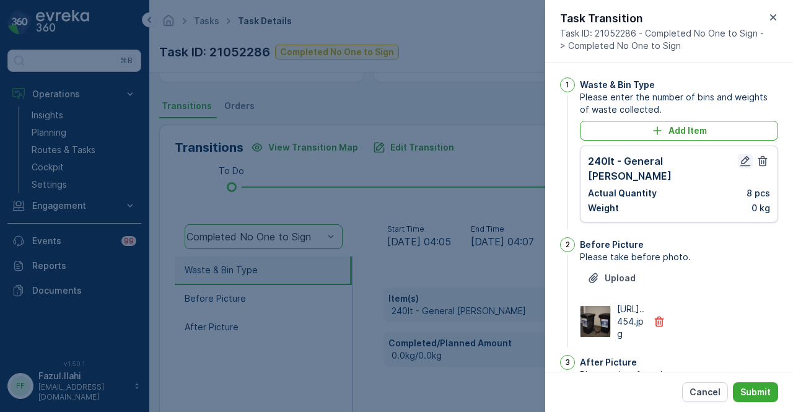
click at [741, 162] on icon "button" at bounding box center [745, 161] width 12 height 12
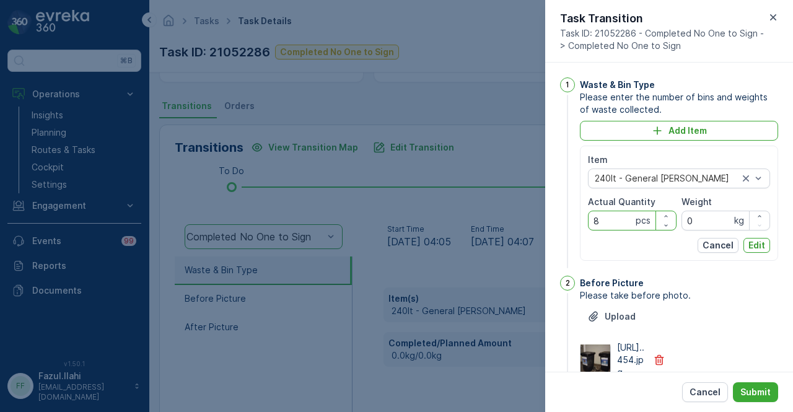
click at [609, 220] on Quantity "8" at bounding box center [632, 221] width 89 height 20
type Quantity "1"
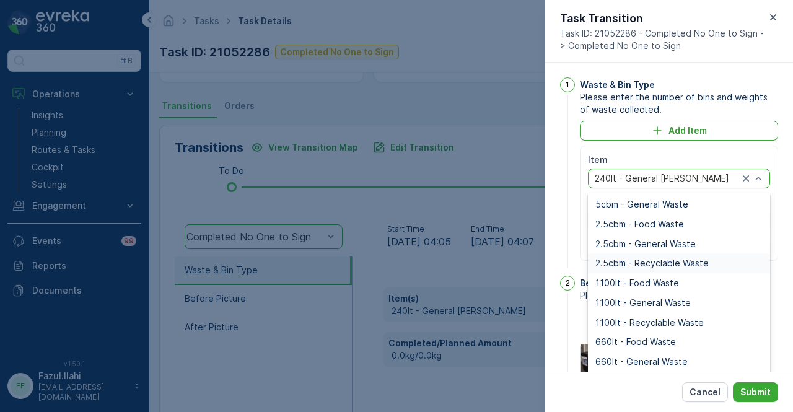
scroll to position [124, 0]
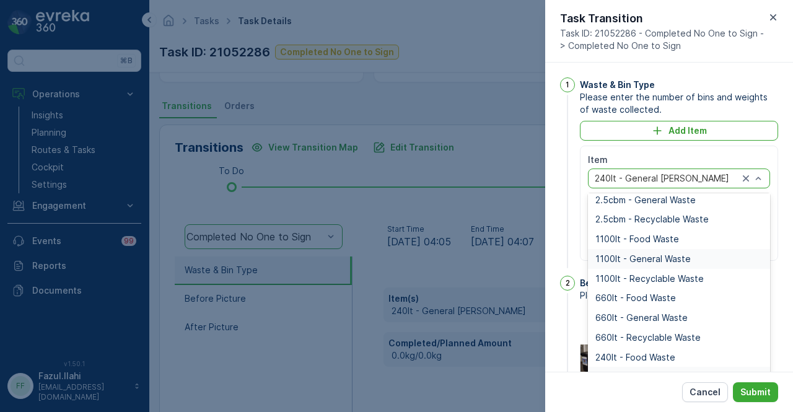
click at [714, 258] on div "1100lt - General Waste" at bounding box center [678, 259] width 167 height 10
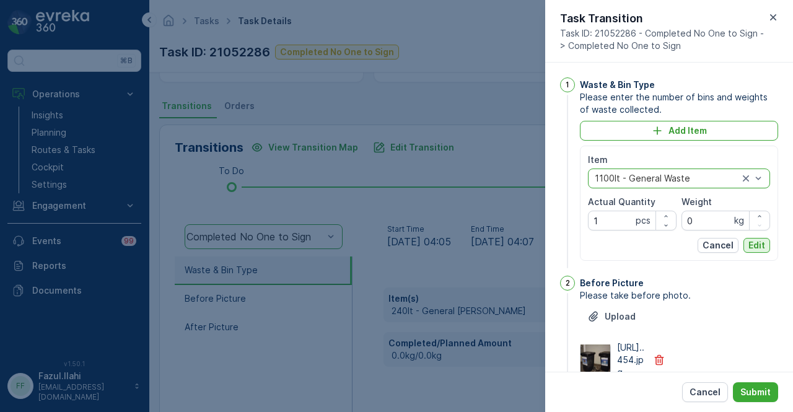
click at [762, 246] on p "Edit" at bounding box center [757, 245] width 17 height 12
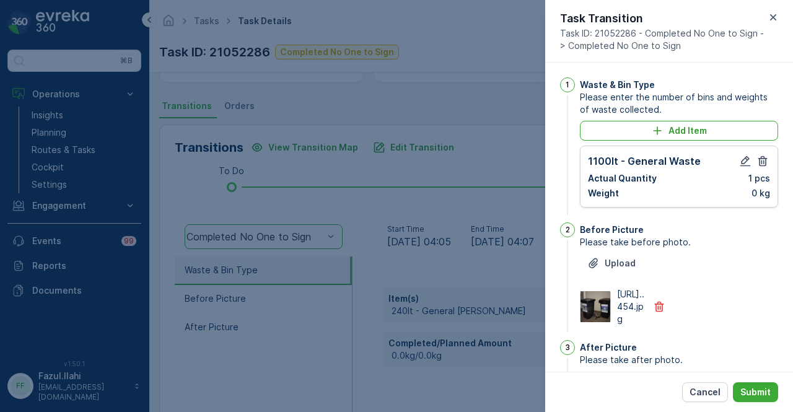
click at [659, 313] on icon "button" at bounding box center [659, 307] width 12 height 12
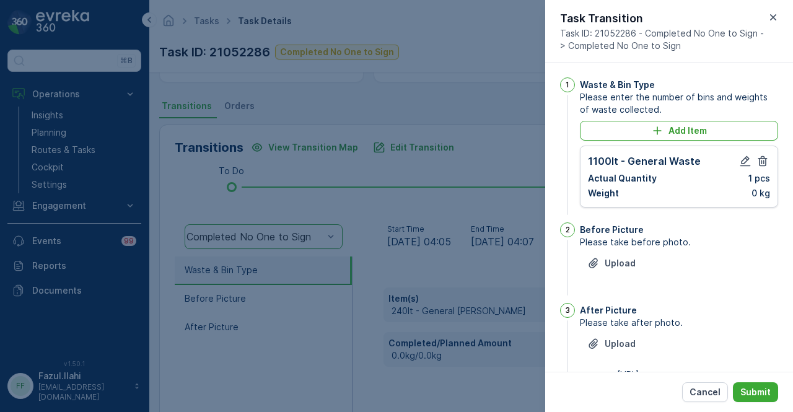
scroll to position [82, 0]
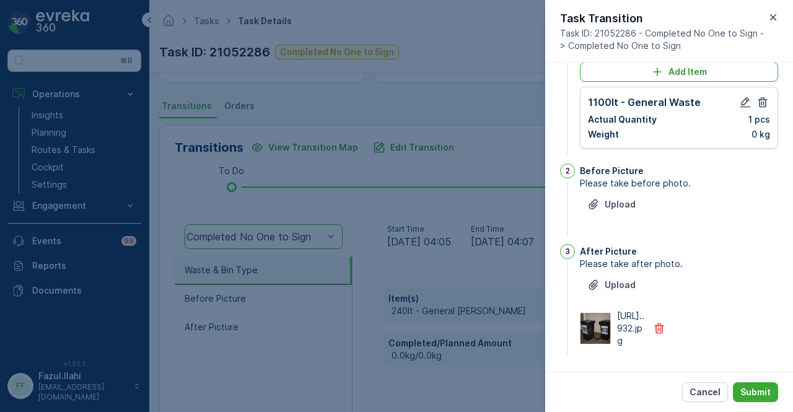
click at [652, 327] on div "https://media.evre...932.jpg" at bounding box center [626, 328] width 93 height 37
click at [659, 322] on icon "button" at bounding box center [659, 328] width 12 height 12
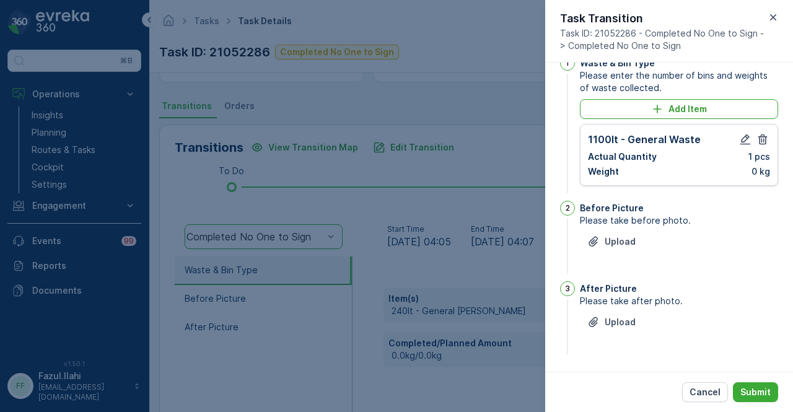
scroll to position [20, 0]
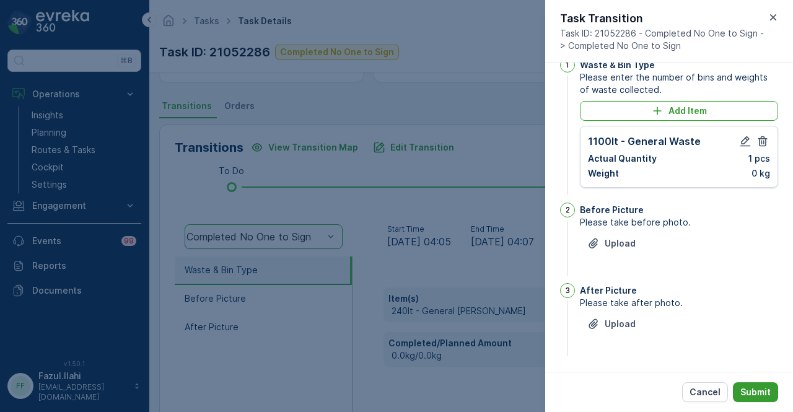
click at [761, 397] on p "Submit" at bounding box center [755, 392] width 30 height 12
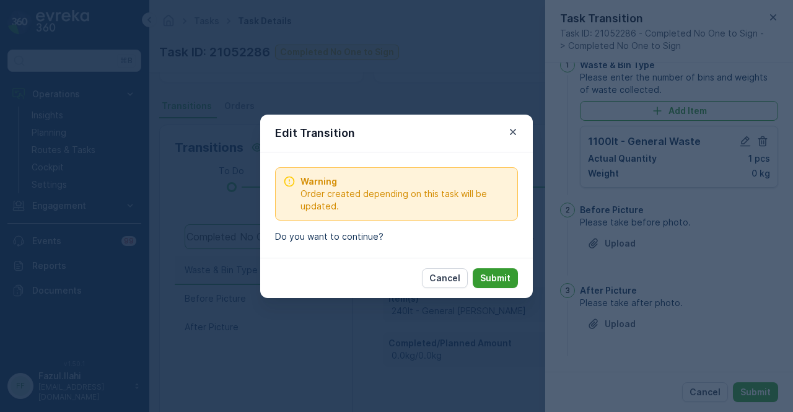
click at [495, 274] on p "Submit" at bounding box center [495, 278] width 30 height 12
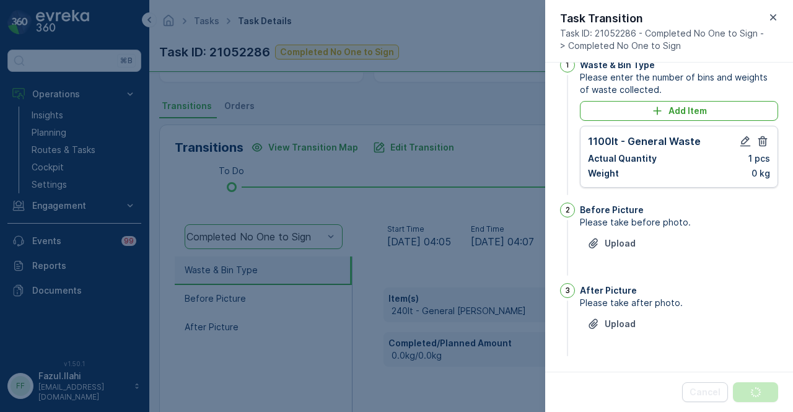
scroll to position [0, 0]
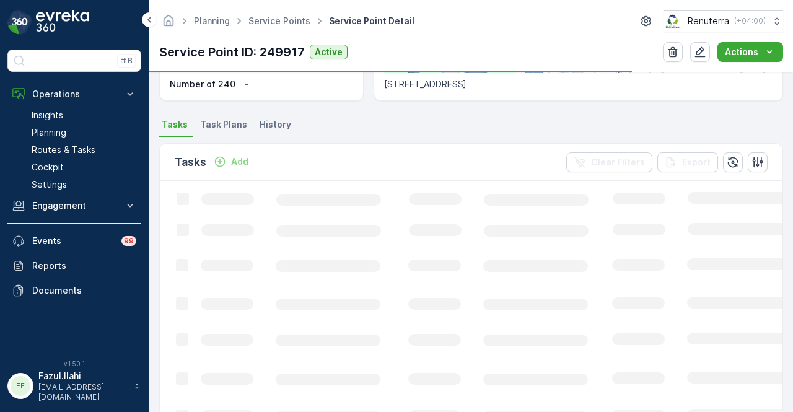
scroll to position [310, 0]
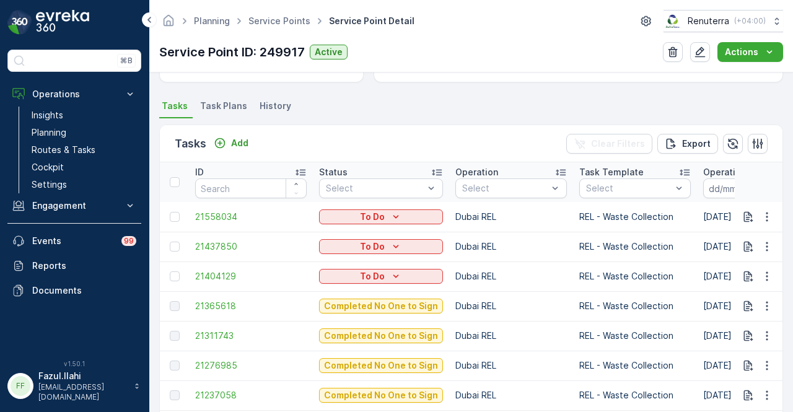
click at [452, 110] on ul "Tasks Task Plans History" at bounding box center [471, 107] width 624 height 21
click at [209, 334] on span "21311743" at bounding box center [251, 336] width 112 height 12
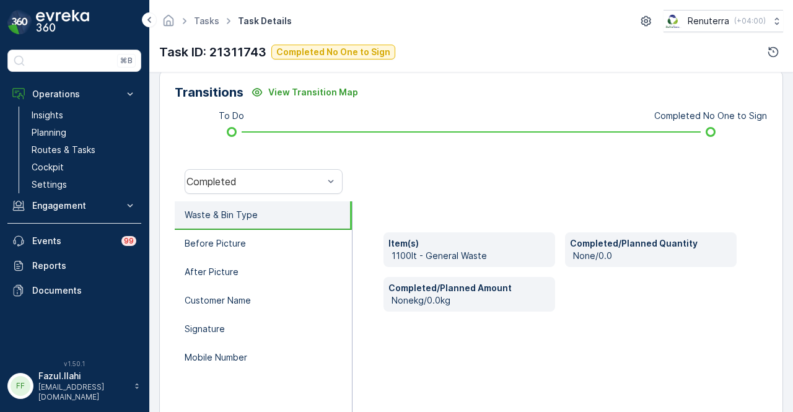
scroll to position [310, 0]
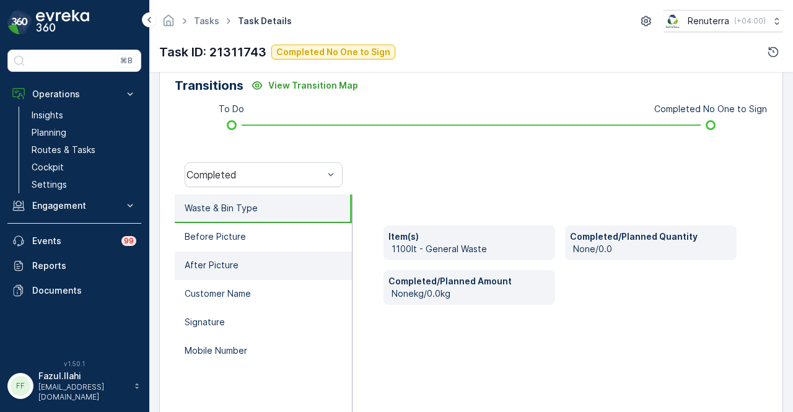
click at [279, 271] on li "After Picture" at bounding box center [263, 266] width 177 height 29
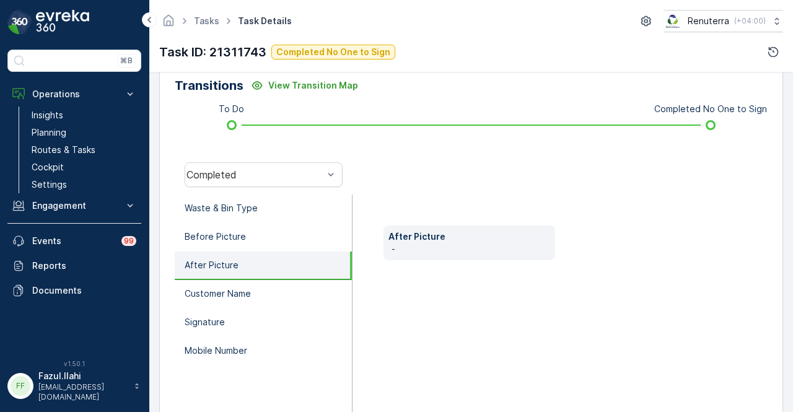
click at [321, 156] on div "Completed" at bounding box center [264, 175] width 178 height 40
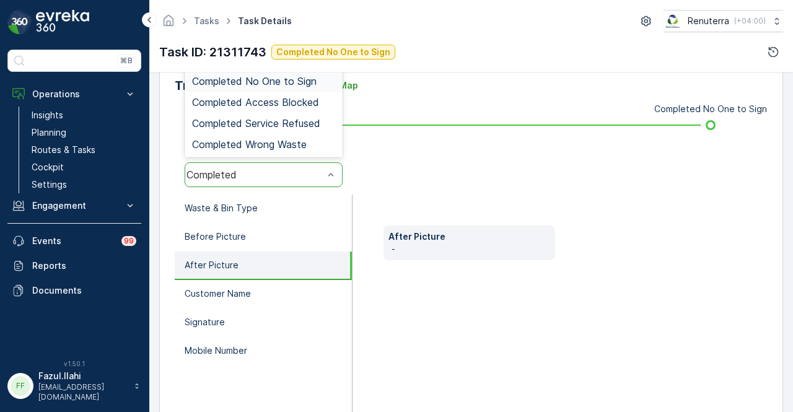
click at [317, 82] on span "Completed No One to Sign" at bounding box center [254, 81] width 125 height 11
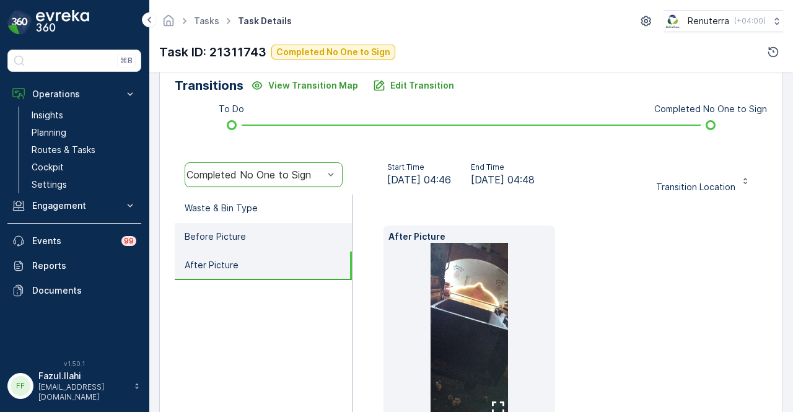
click at [292, 240] on li "Before Picture" at bounding box center [263, 237] width 177 height 29
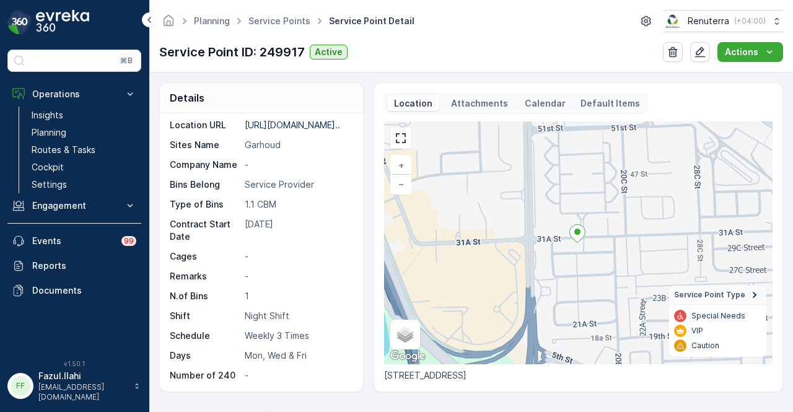
scroll to position [288, 0]
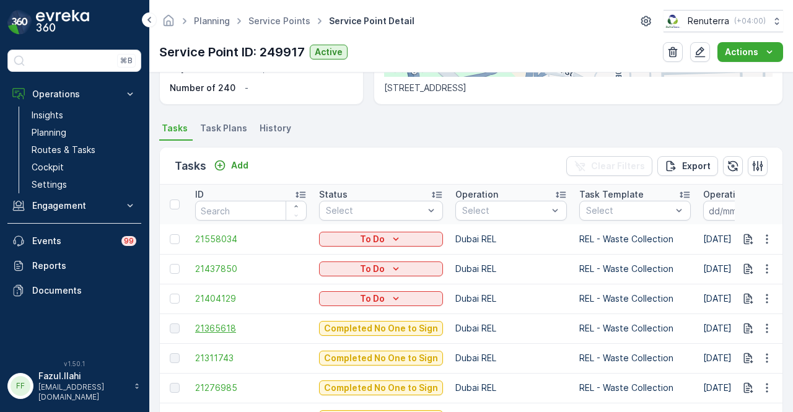
click at [209, 322] on span "21365618" at bounding box center [251, 328] width 112 height 12
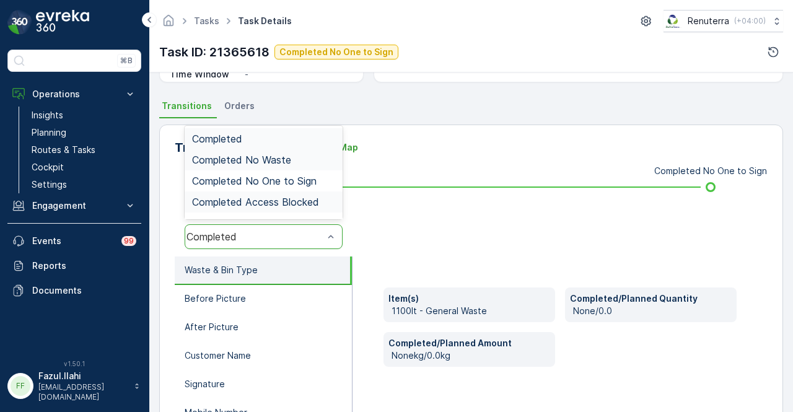
scroll to position [244, 0]
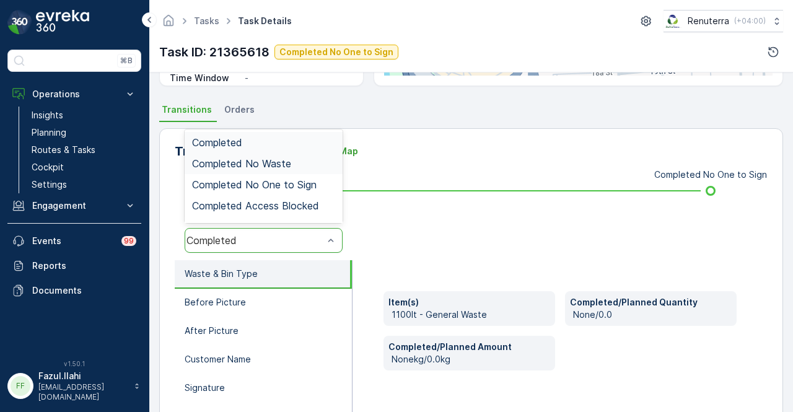
click at [297, 159] on div "Completed No Waste" at bounding box center [263, 163] width 143 height 11
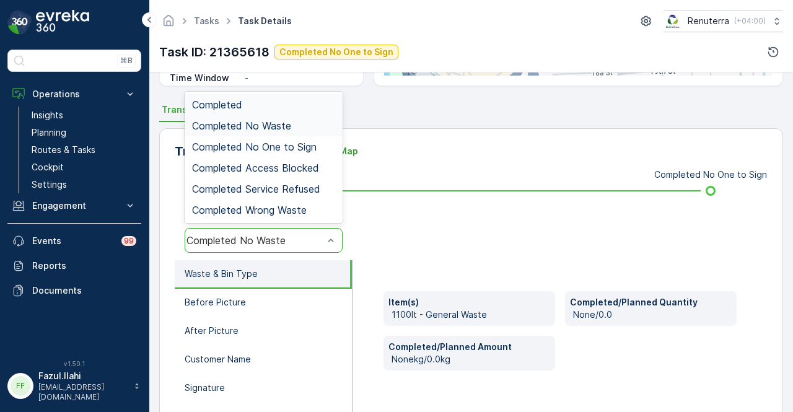
click at [309, 235] on div "Completed No Waste" at bounding box center [254, 240] width 139 height 11
click at [296, 143] on span "Completed No One to Sign" at bounding box center [254, 146] width 125 height 11
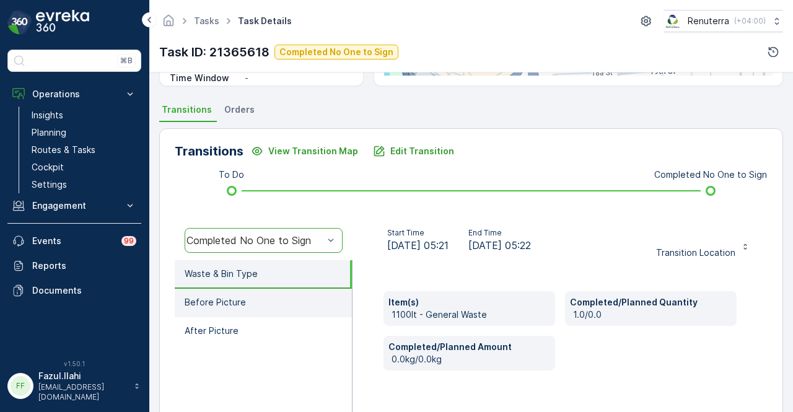
click at [286, 314] on li "Before Picture" at bounding box center [263, 303] width 177 height 29
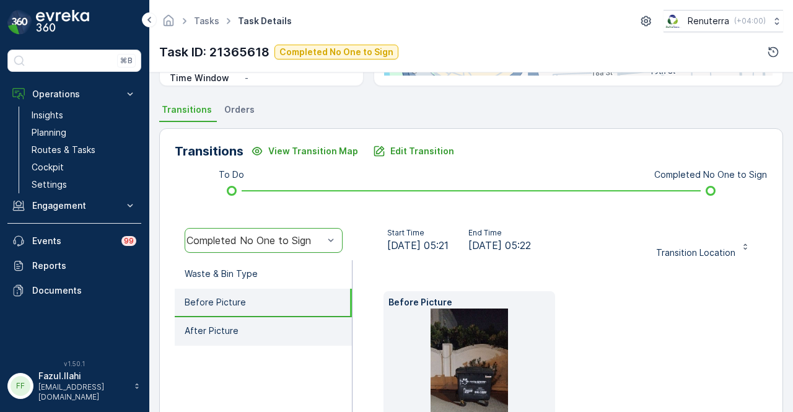
click at [281, 333] on li "After Picture" at bounding box center [263, 331] width 177 height 29
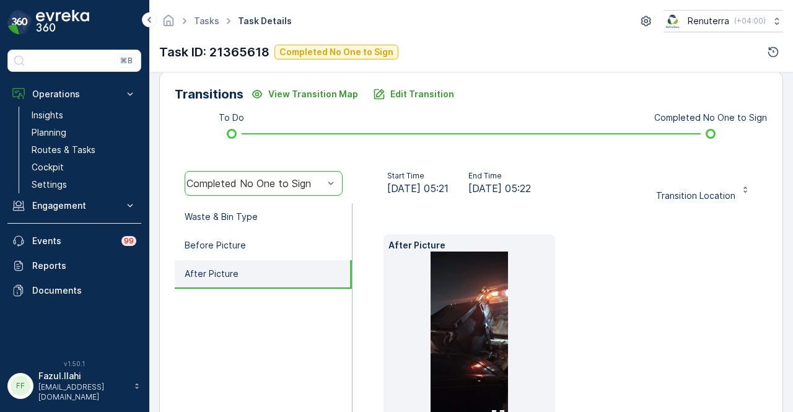
scroll to position [368, 0]
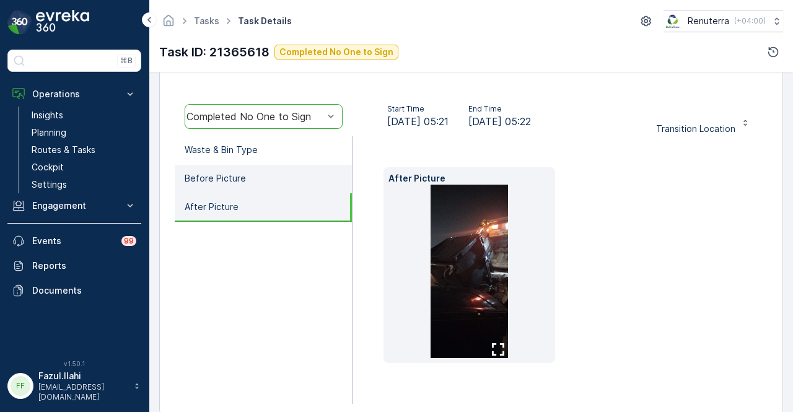
click at [296, 188] on li "Before Picture" at bounding box center [263, 179] width 177 height 29
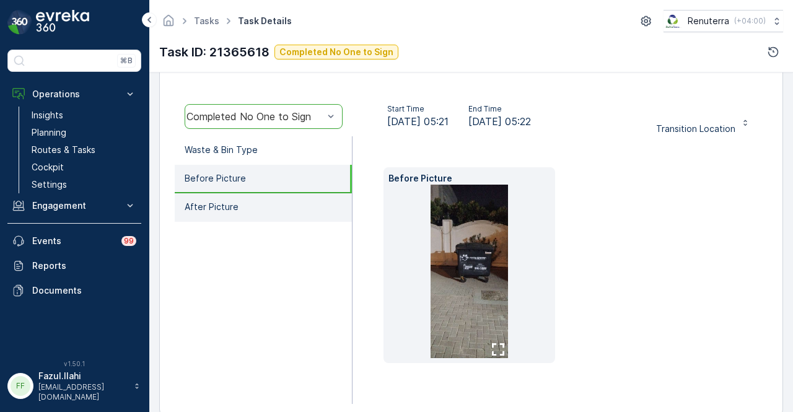
click at [261, 208] on li "After Picture" at bounding box center [263, 207] width 177 height 29
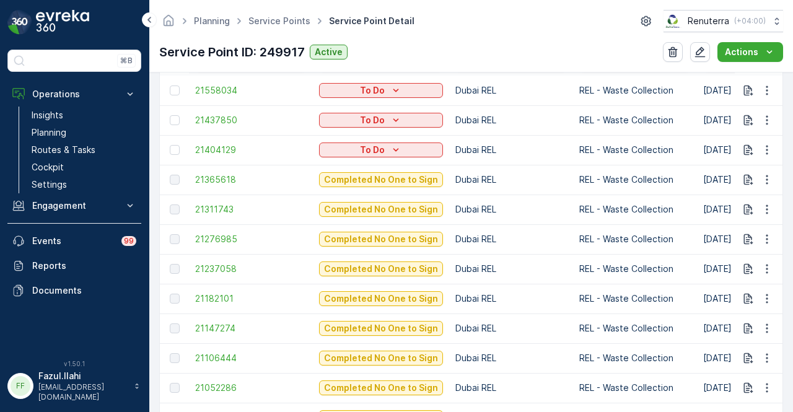
scroll to position [620, 0]
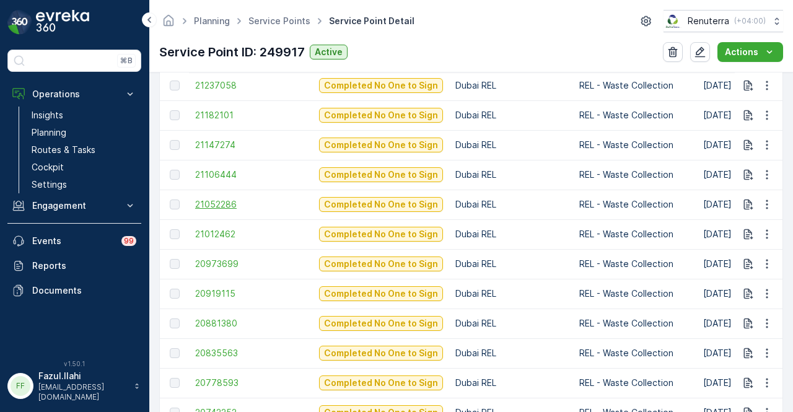
click at [201, 206] on span "21052286" at bounding box center [251, 204] width 112 height 12
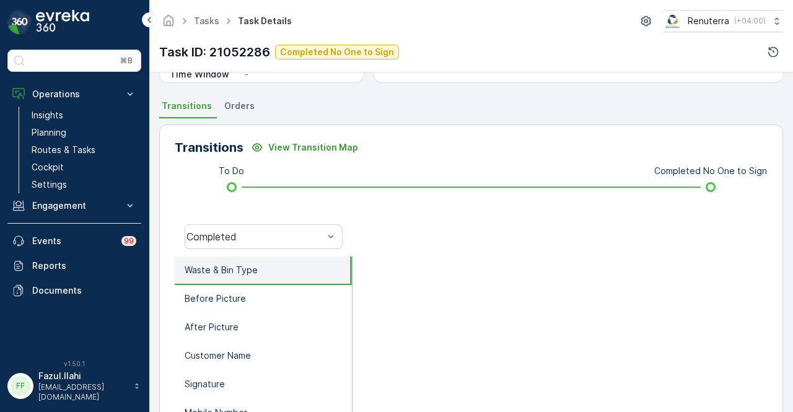
scroll to position [310, 0]
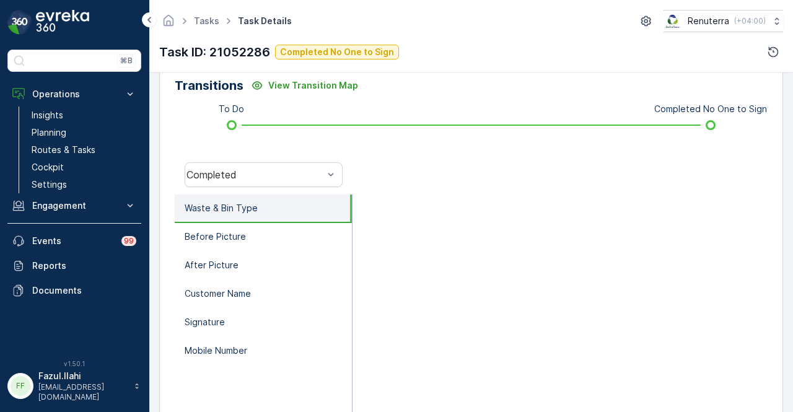
click at [302, 192] on div "Completed" at bounding box center [264, 175] width 178 height 40
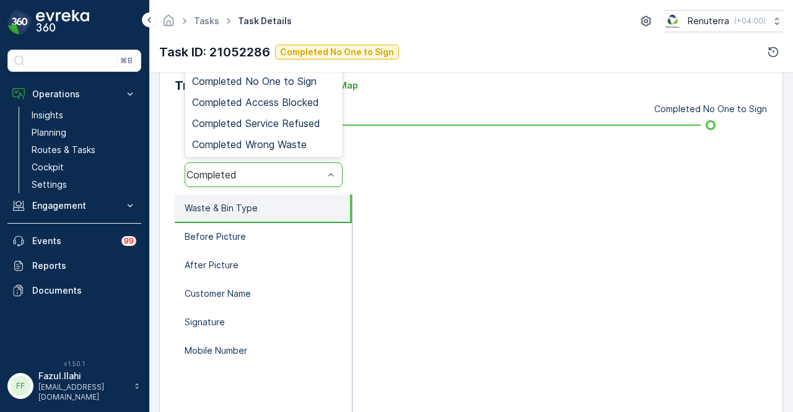
click at [302, 182] on div "Completed" at bounding box center [264, 174] width 158 height 25
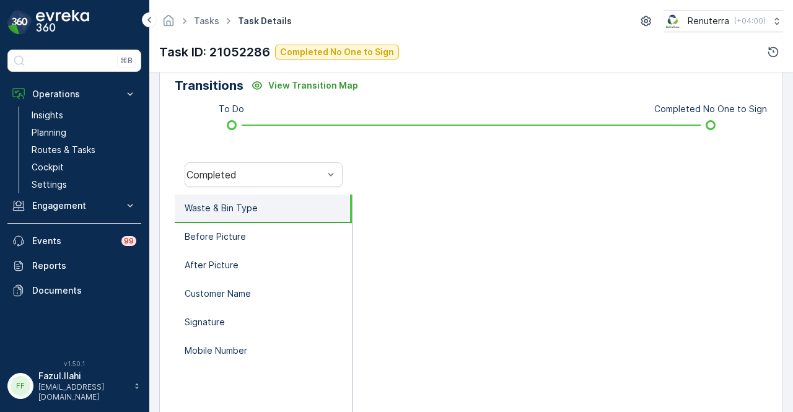
click at [432, 289] on div at bounding box center [560, 319] width 415 height 248
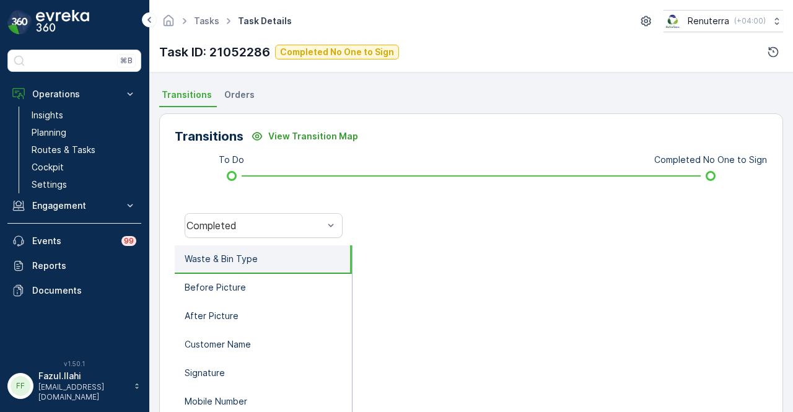
scroll to position [186, 0]
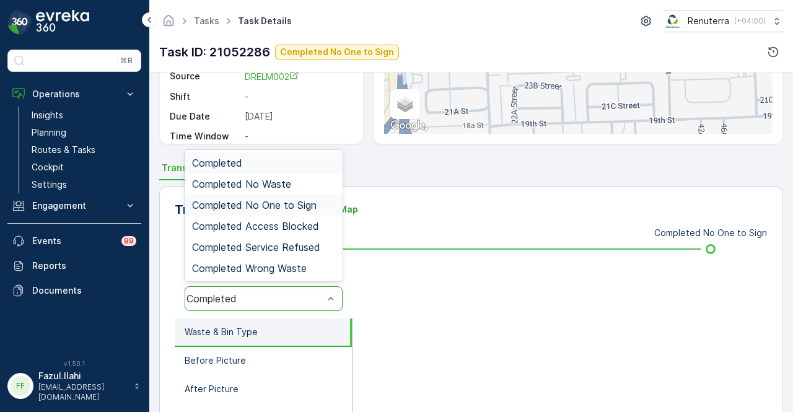
click at [316, 195] on div "Completed No One to Sign" at bounding box center [264, 205] width 158 height 21
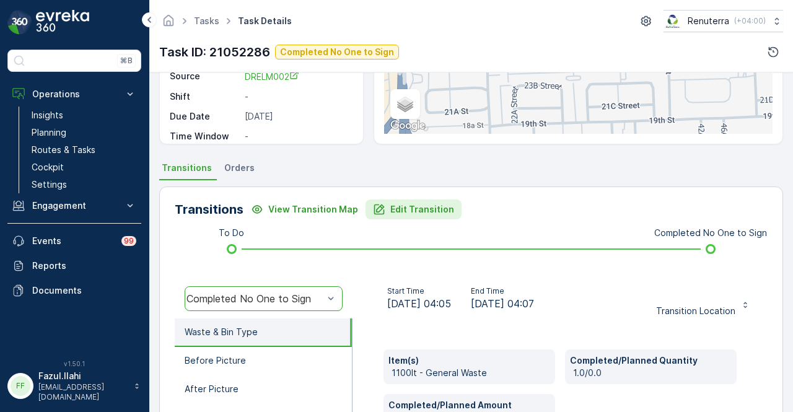
click at [412, 211] on p "Edit Transition" at bounding box center [422, 209] width 64 height 12
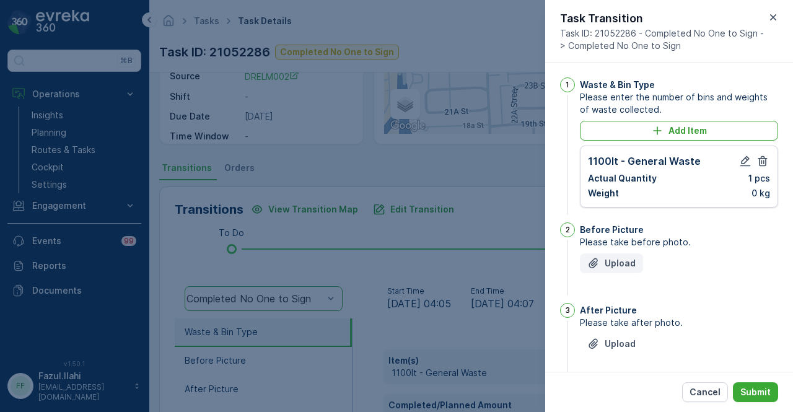
click at [611, 257] on p "Upload" at bounding box center [620, 263] width 31 height 12
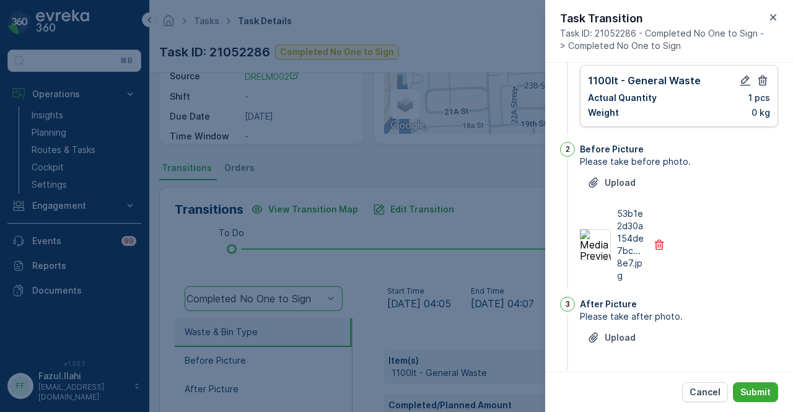
scroll to position [94, 0]
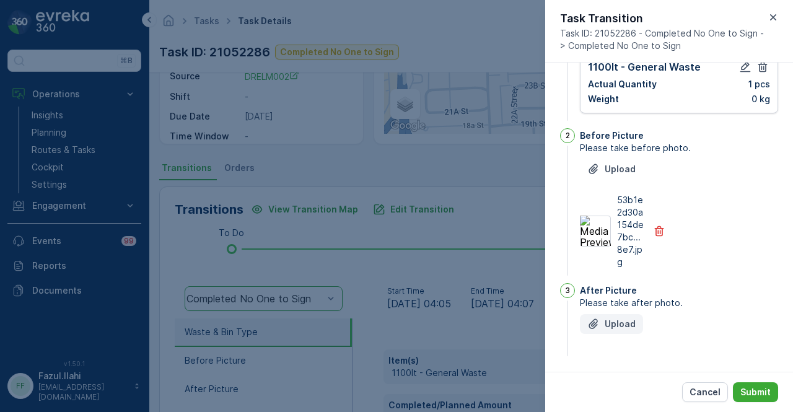
click at [619, 318] on p "Upload" at bounding box center [620, 324] width 31 height 12
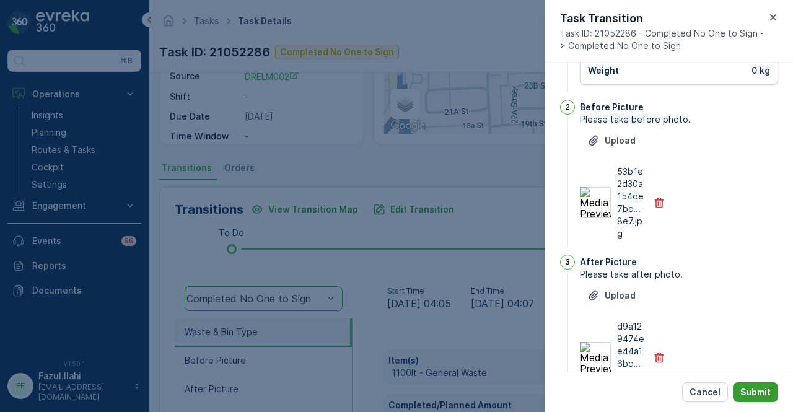
click at [757, 385] on button "Submit" at bounding box center [755, 392] width 45 height 20
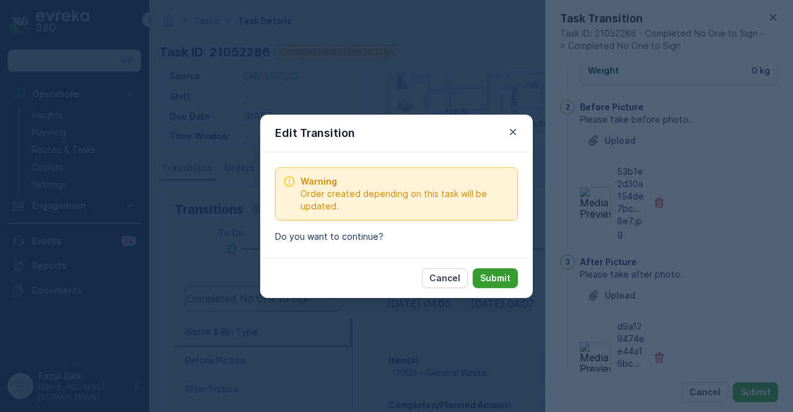
click at [492, 277] on p "Submit" at bounding box center [495, 278] width 30 height 12
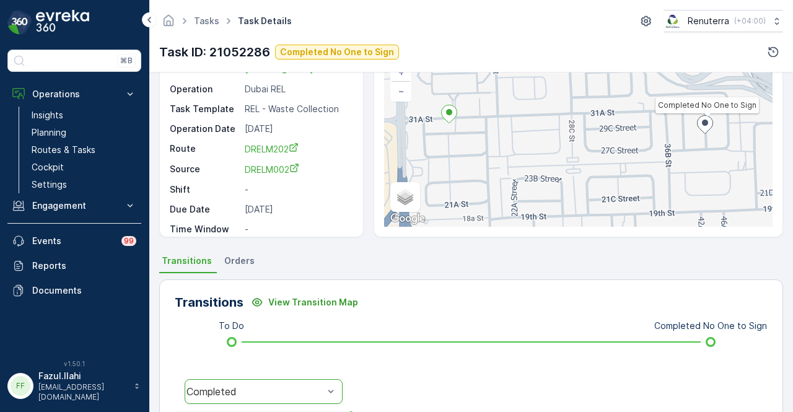
scroll to position [0, 0]
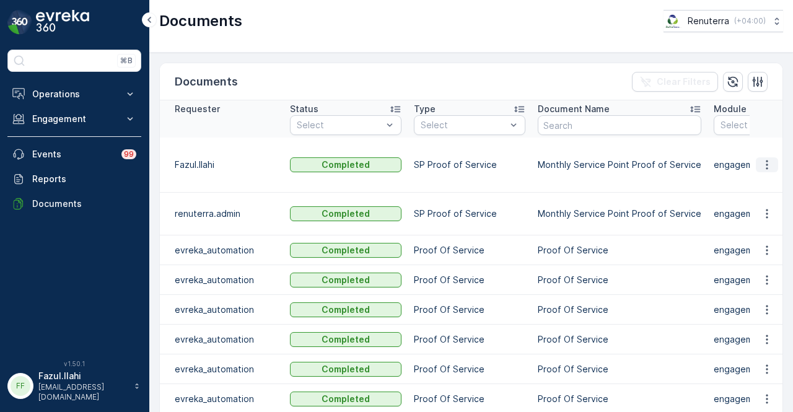
click at [766, 164] on button "button" at bounding box center [767, 164] width 22 height 15
click at [766, 172] on span "See Details" at bounding box center [764, 176] width 48 height 12
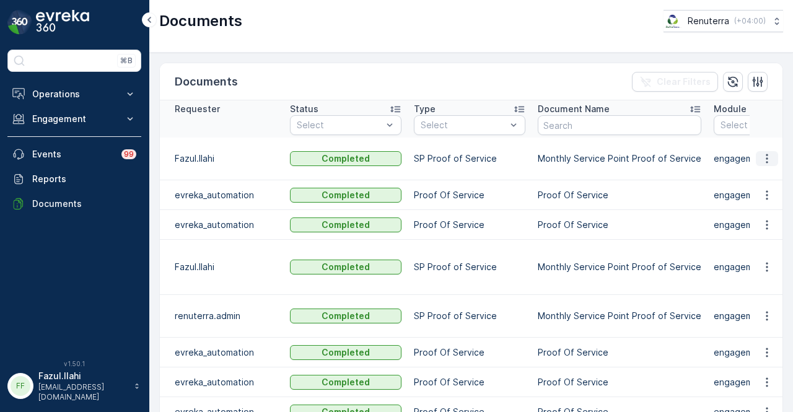
click at [761, 165] on icon "button" at bounding box center [767, 158] width 12 height 12
click at [757, 188] on span "See Details" at bounding box center [764, 182] width 48 height 12
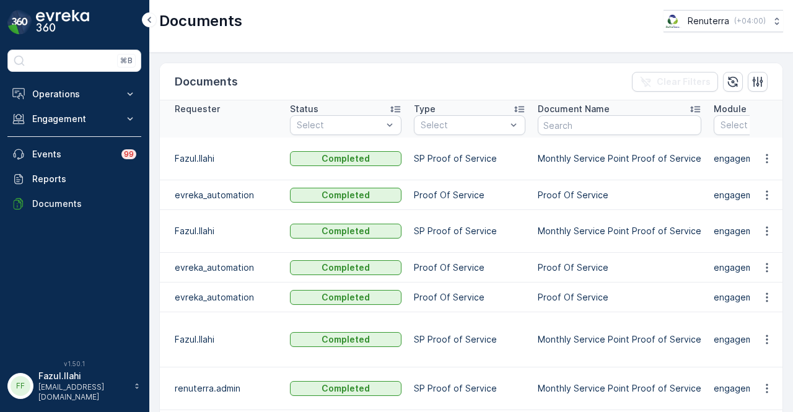
click at [758, 148] on td at bounding box center [766, 159] width 33 height 43
click at [761, 154] on icon "button" at bounding box center [767, 158] width 12 height 12
click at [759, 167] on ul "See Details" at bounding box center [763, 176] width 63 height 22
click at [759, 179] on span "See Details" at bounding box center [764, 176] width 48 height 12
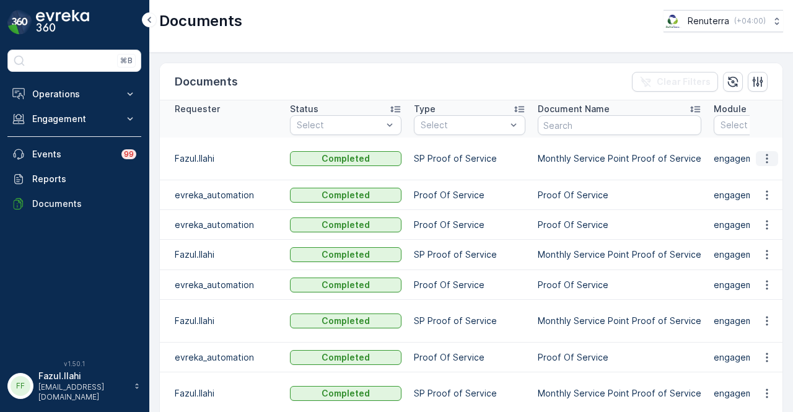
click at [761, 154] on icon "button" at bounding box center [767, 158] width 12 height 12
click at [757, 182] on span "See Details" at bounding box center [764, 176] width 48 height 12
